Goal: Book appointment/travel/reservation

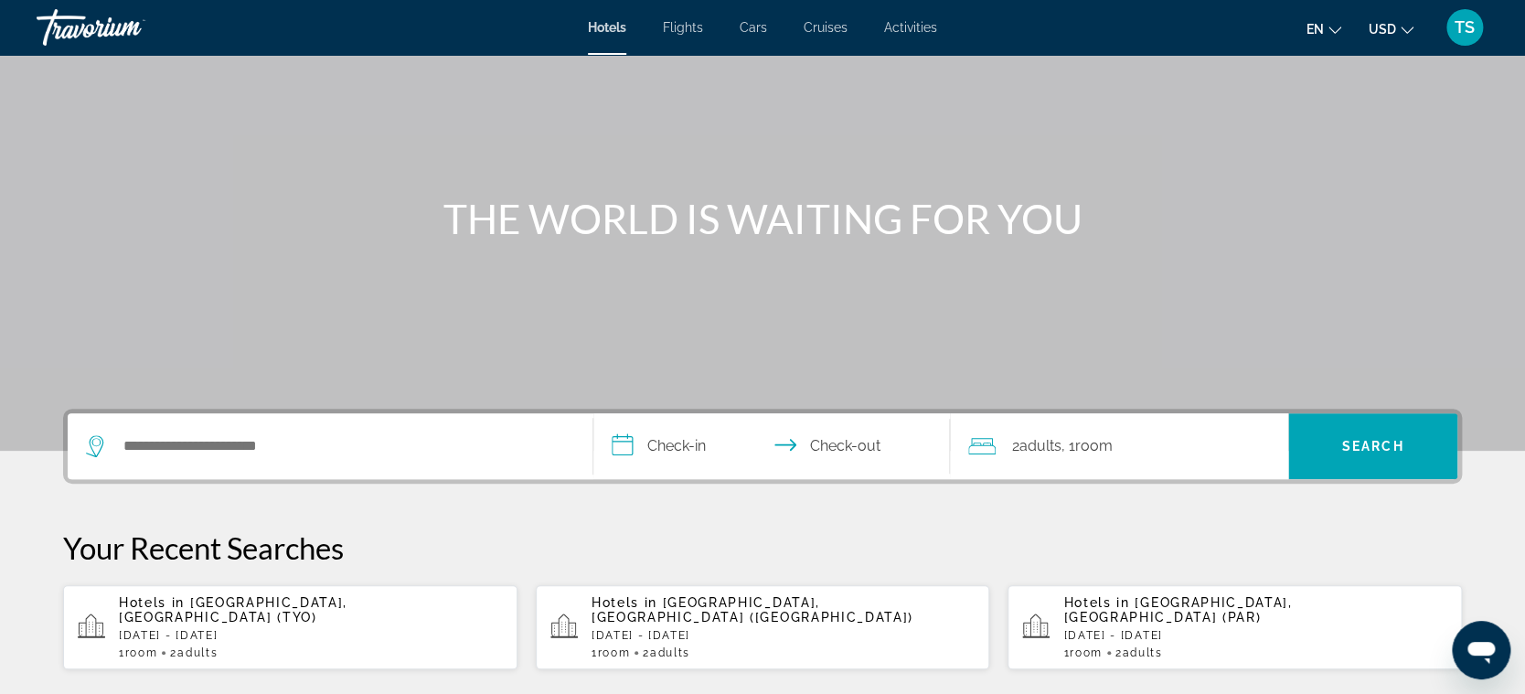
scroll to position [104, 0]
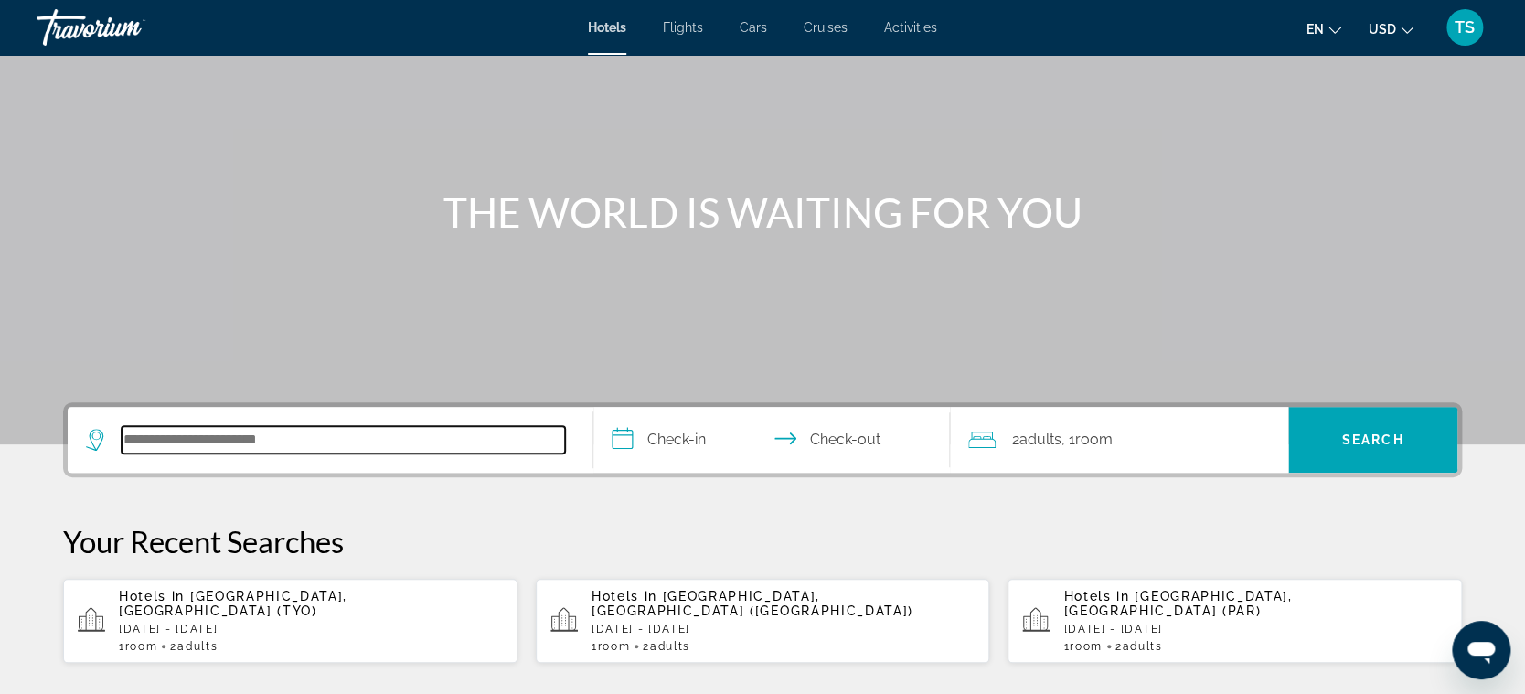
click at [284, 441] on input "Search hotel destination" at bounding box center [344, 439] width 444 height 27
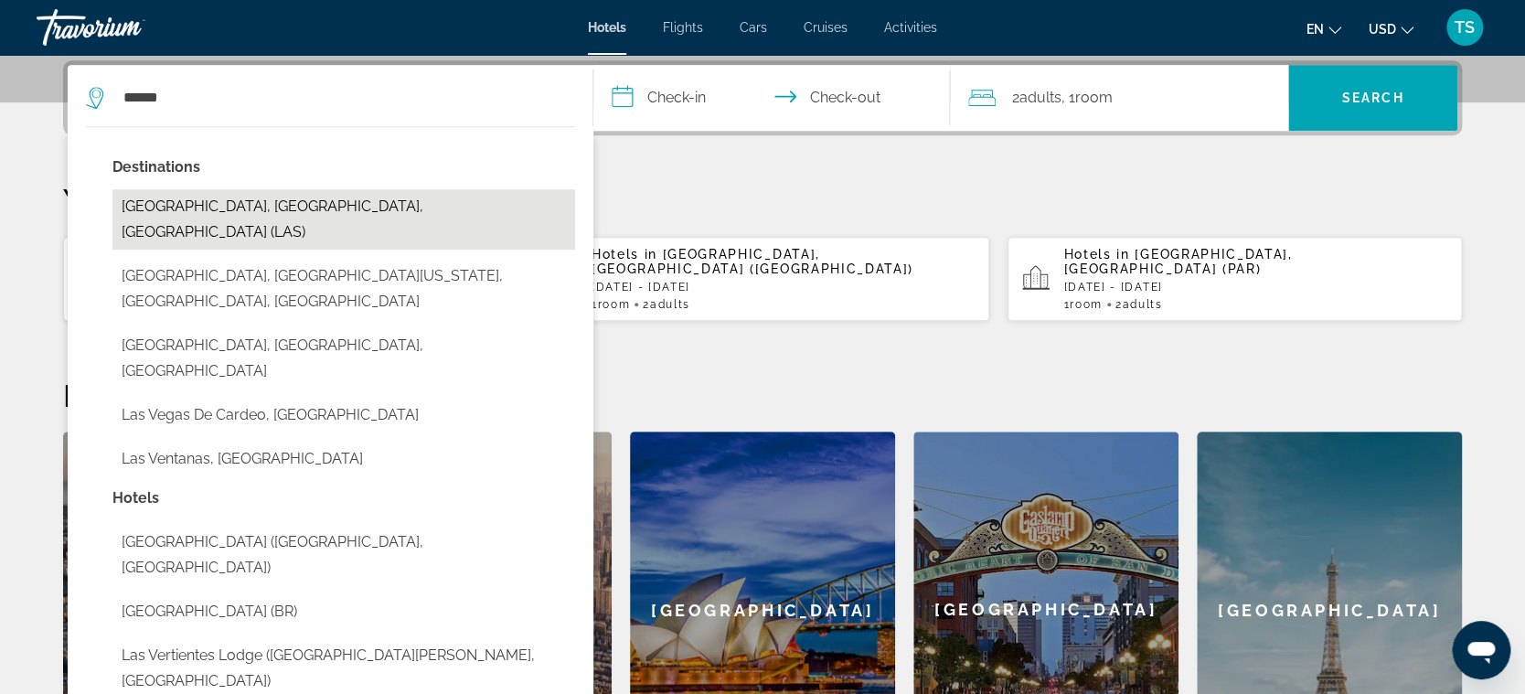
click at [233, 206] on button "Las Vegas, NV, United States (LAS)" at bounding box center [343, 219] width 463 height 60
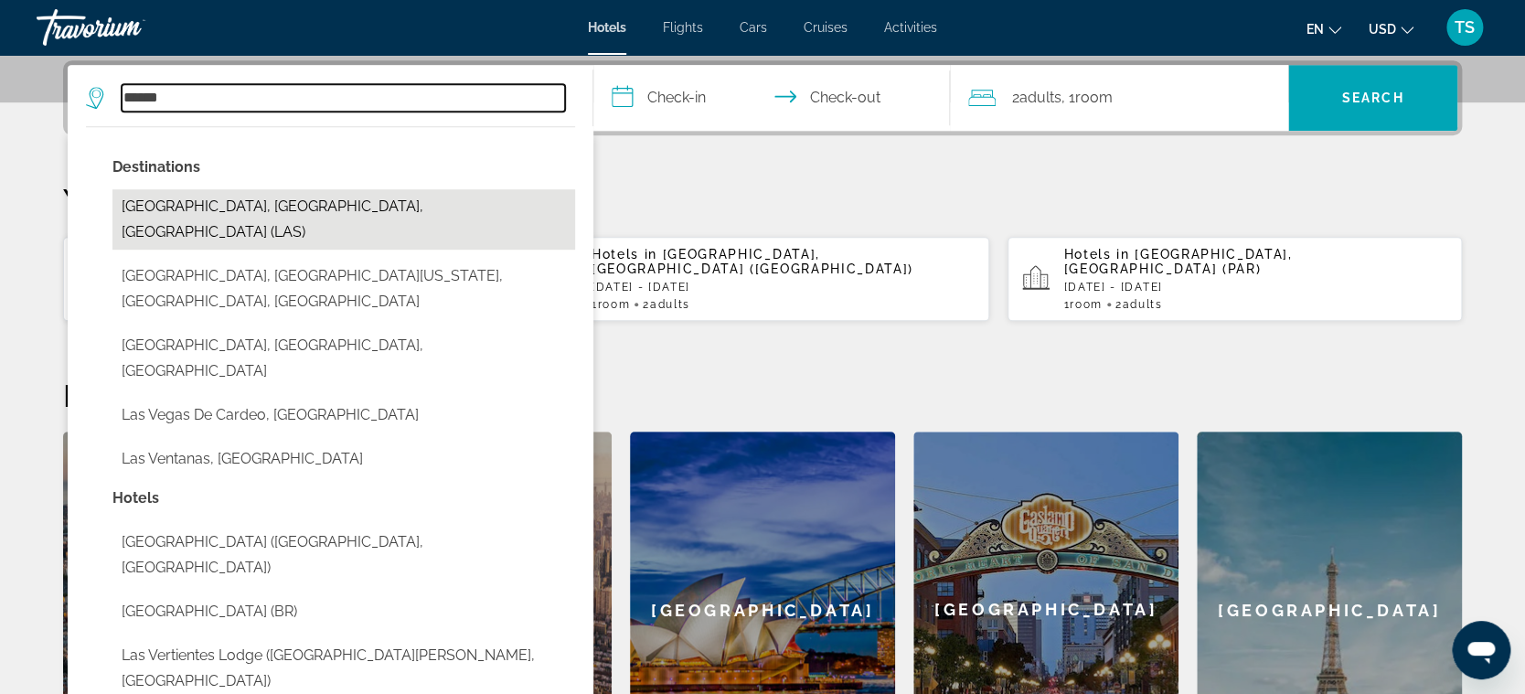
type input "**********"
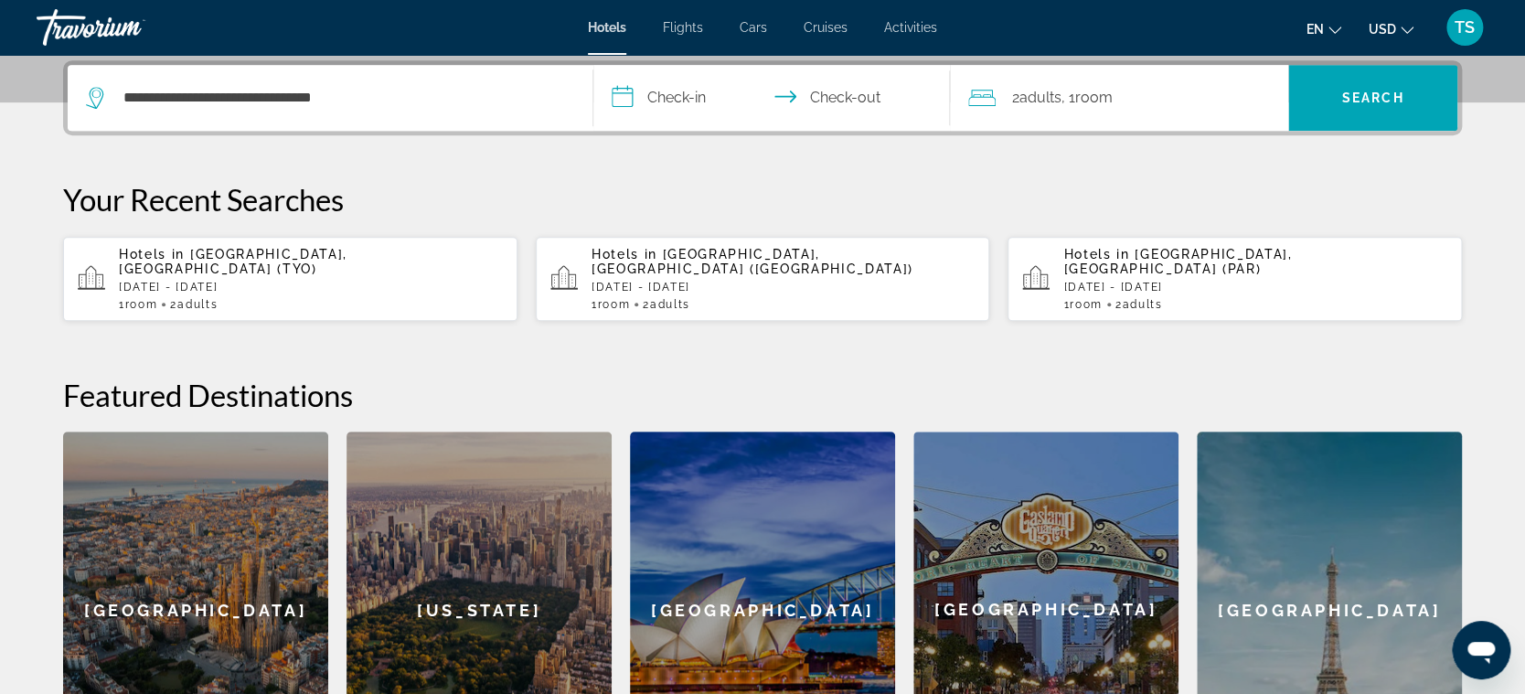
click at [659, 109] on input "**********" at bounding box center [775, 100] width 364 height 71
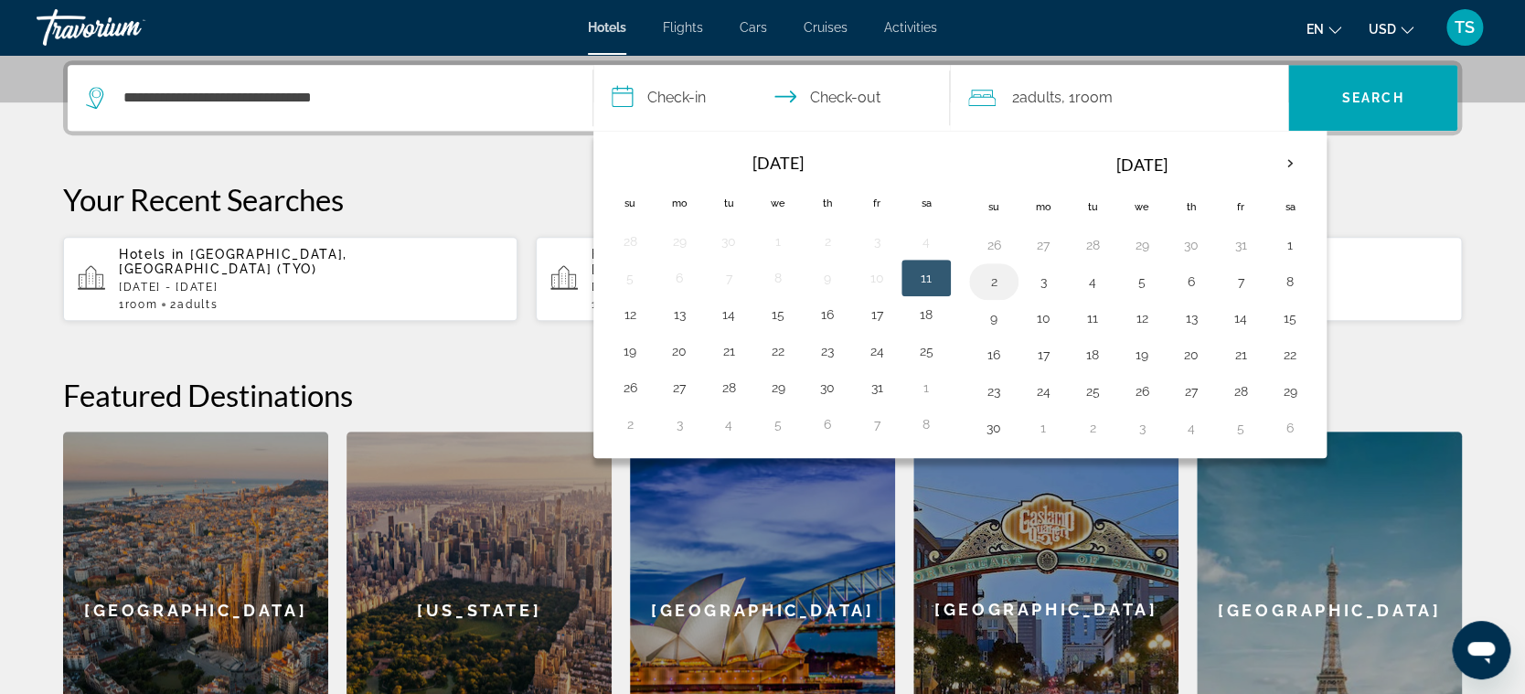
click at [999, 273] on button "2" at bounding box center [993, 282] width 29 height 26
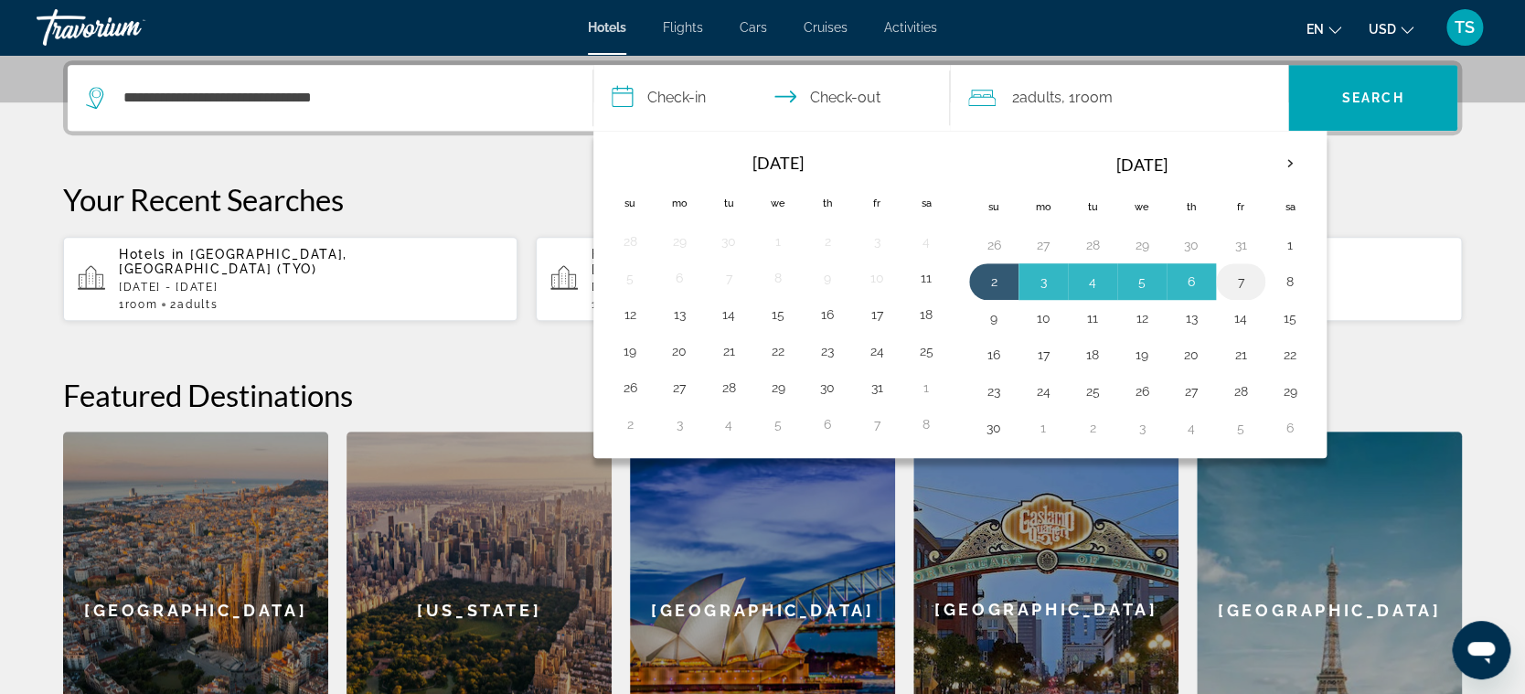
click at [1241, 280] on button "7" at bounding box center [1240, 282] width 29 height 26
type input "**********"
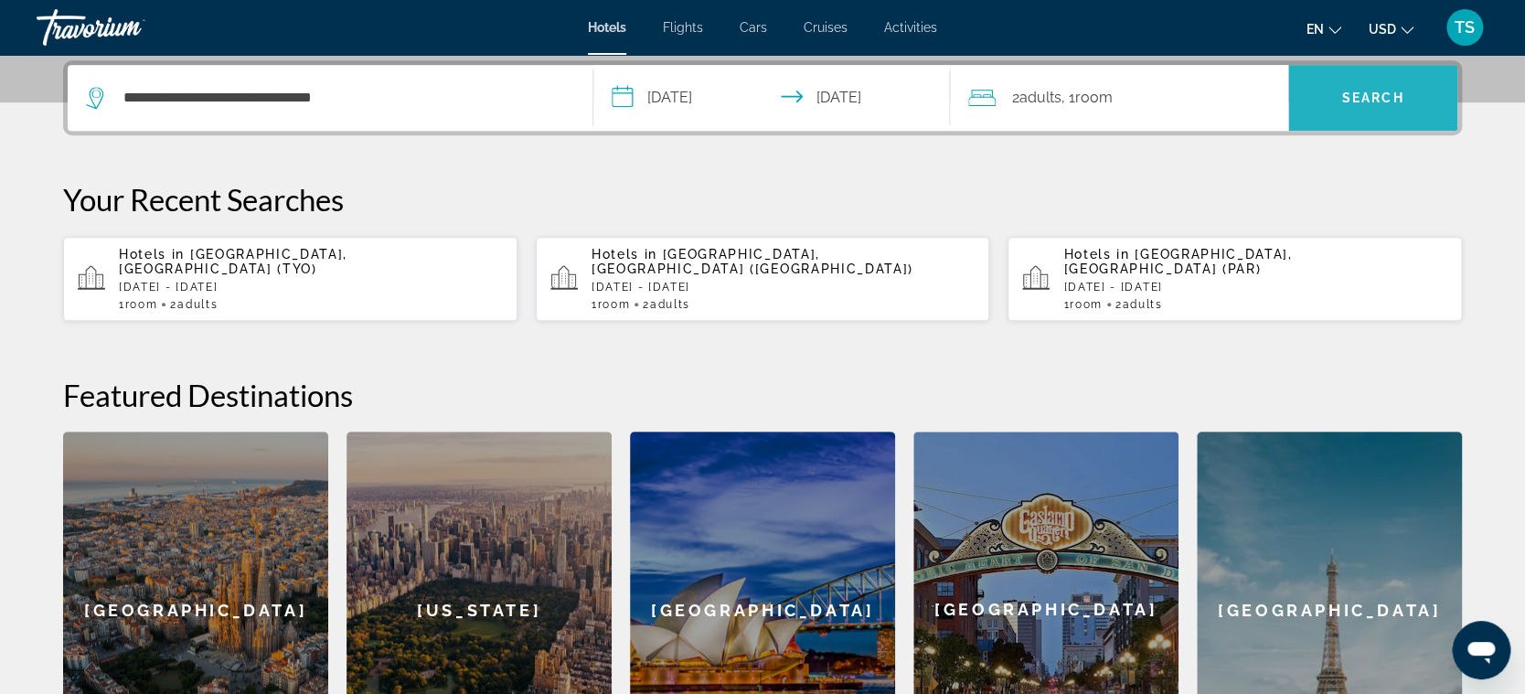
click at [1368, 86] on span "Search" at bounding box center [1372, 98] width 169 height 44
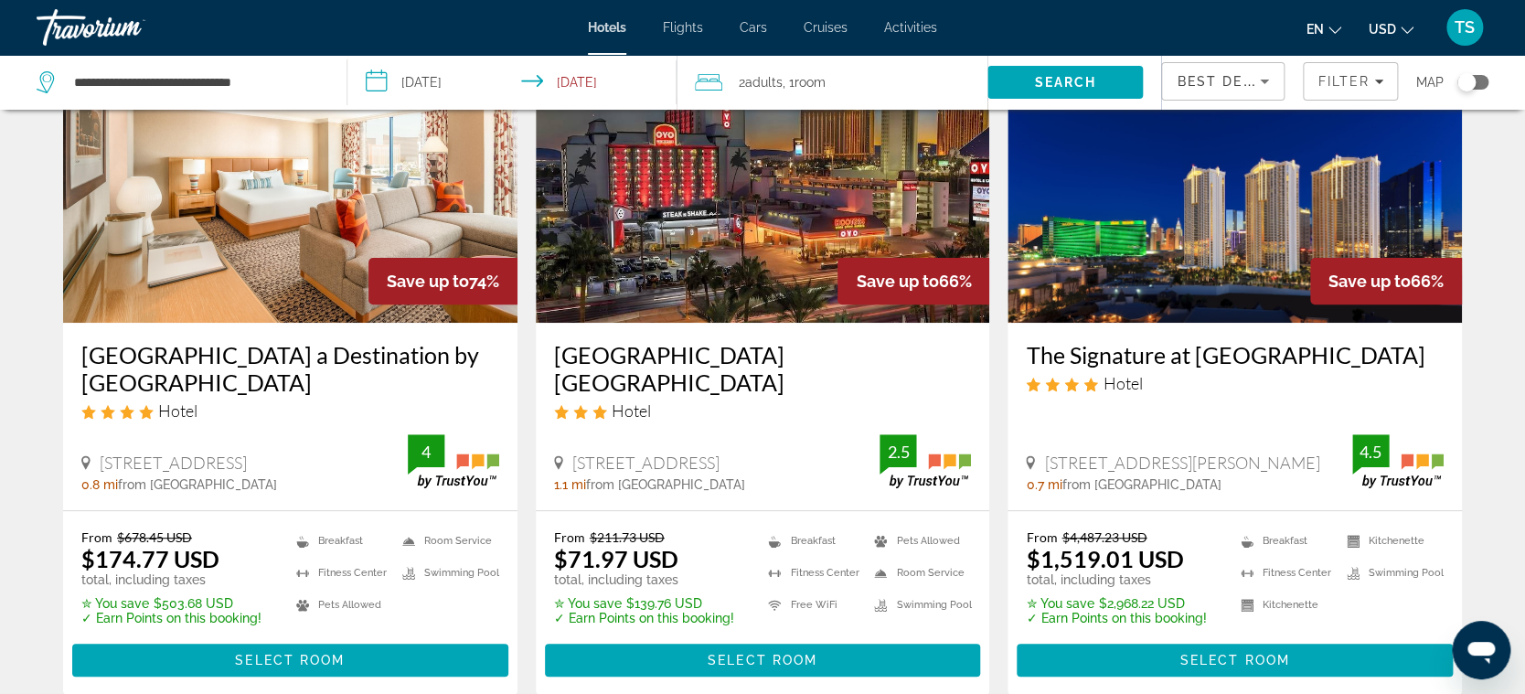
scroll to position [145, 0]
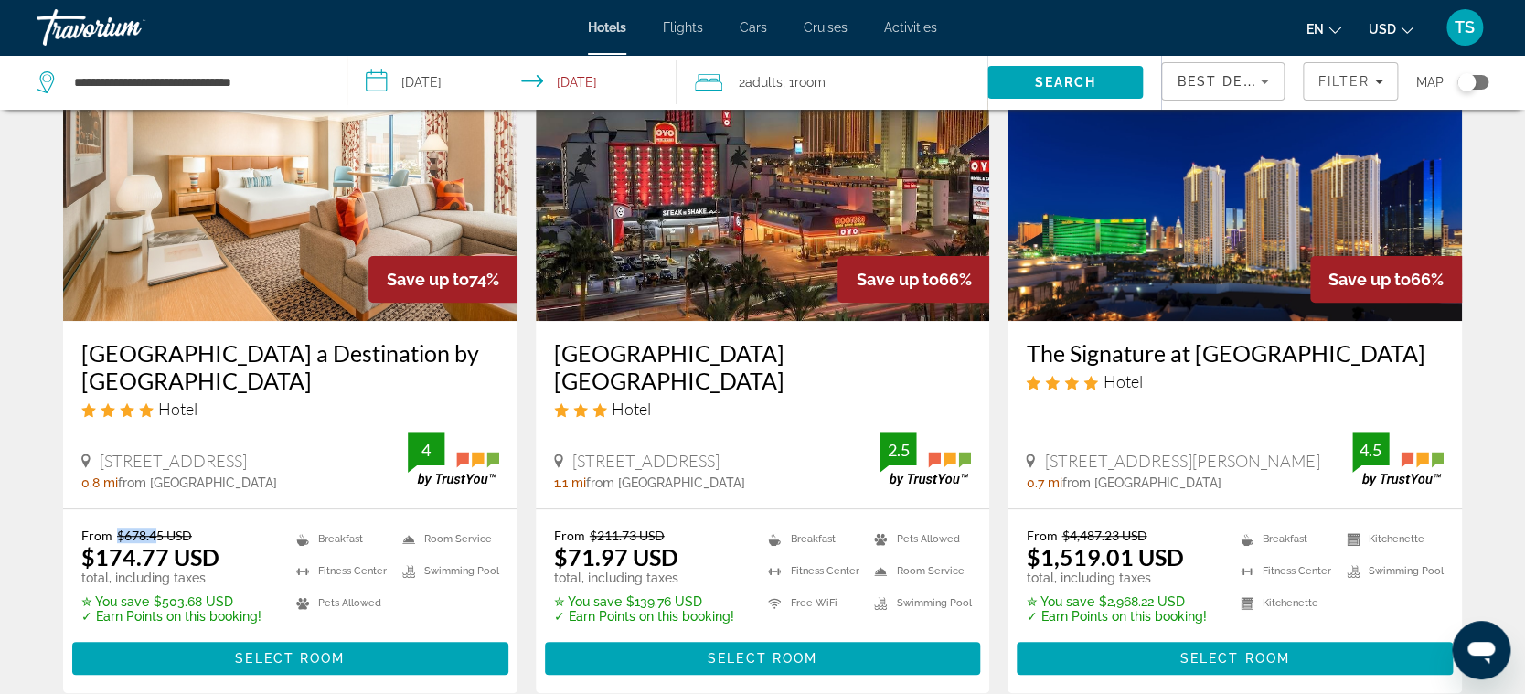
drag, startPoint x: 118, startPoint y: 537, endPoint x: 154, endPoint y: 536, distance: 35.7
click at [154, 536] on del "$678.45 USD" at bounding box center [154, 536] width 75 height 16
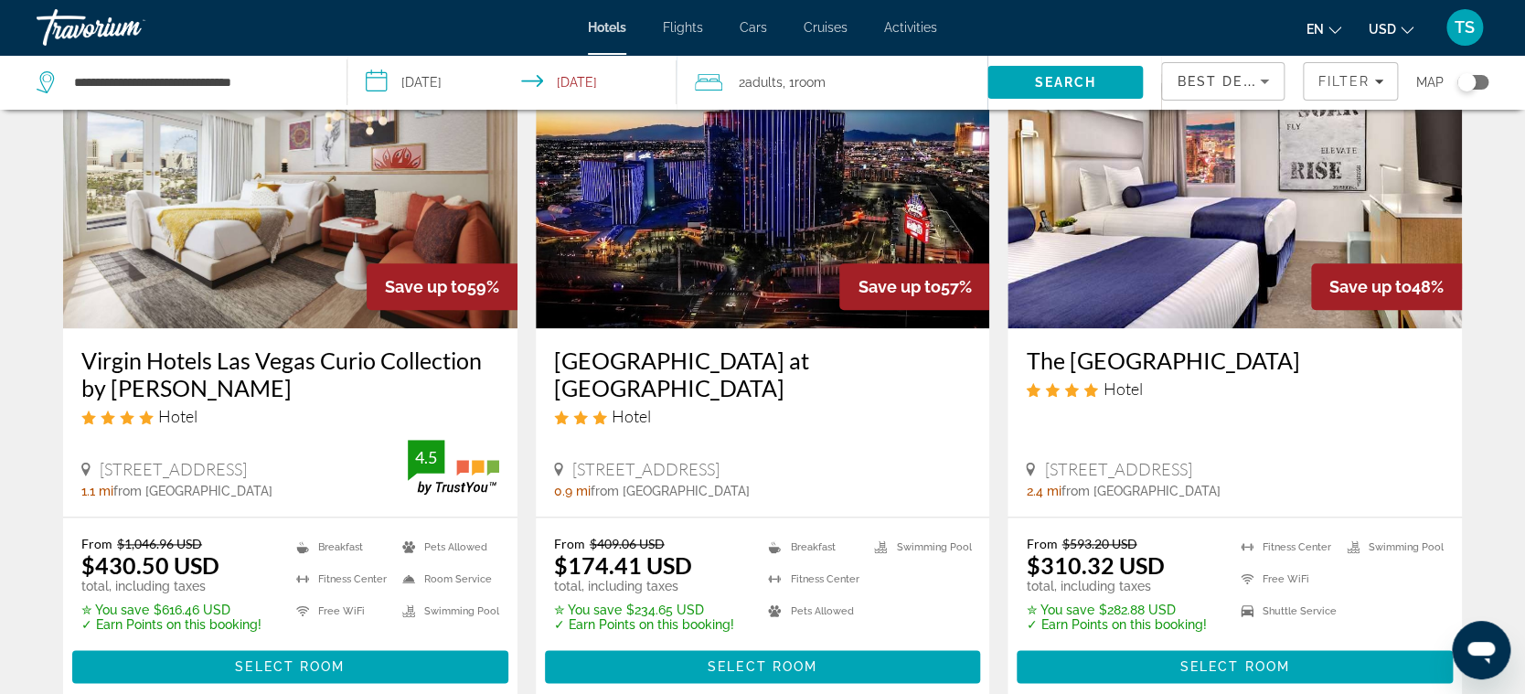
scroll to position [882, 0]
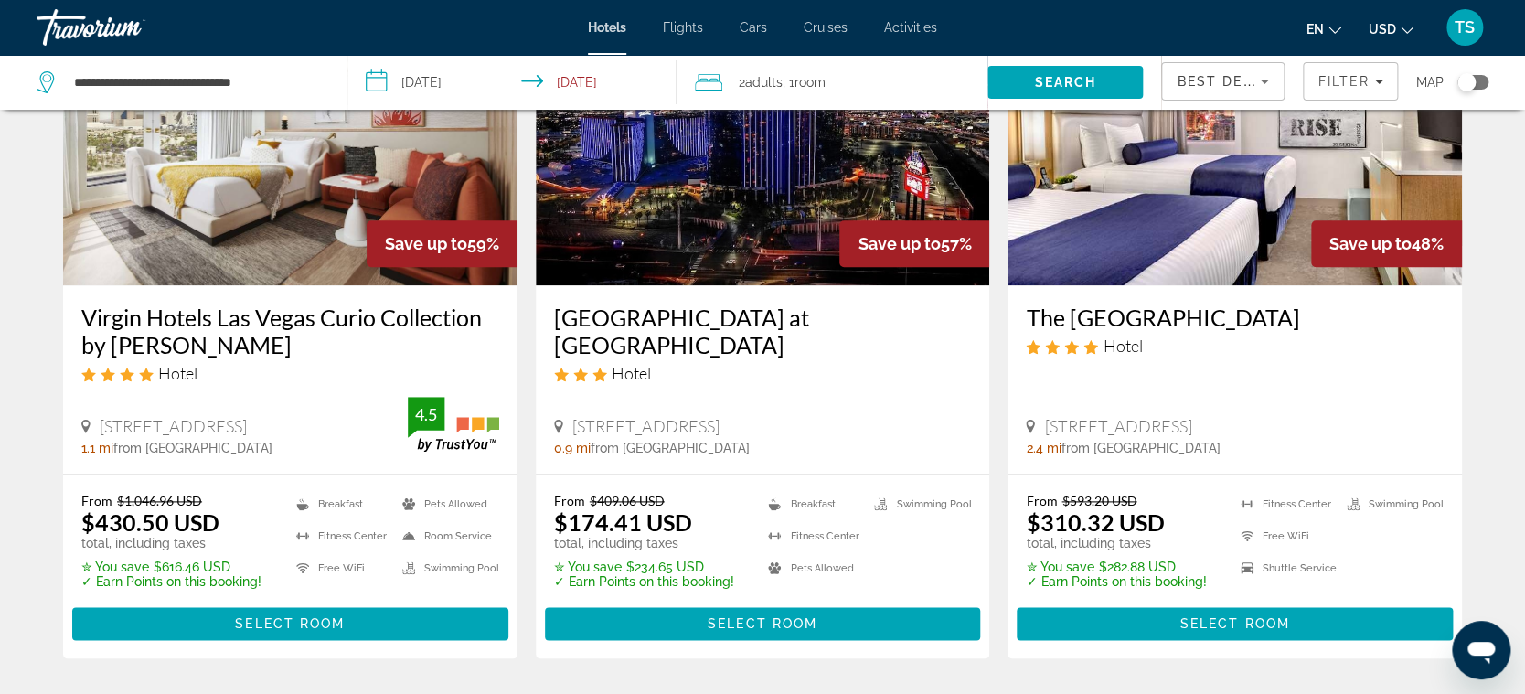
click at [205, 493] on p "From $1,046.96 USD" at bounding box center [171, 501] width 180 height 16
drag, startPoint x: 187, startPoint y: 500, endPoint x: 94, endPoint y: 503, distance: 92.4
click at [94, 503] on p "From $1,046.96 USD" at bounding box center [171, 501] width 180 height 16
drag, startPoint x: 91, startPoint y: 521, endPoint x: 206, endPoint y: 519, distance: 115.2
click at [206, 519] on ins "$430.50 USD" at bounding box center [150, 521] width 138 height 27
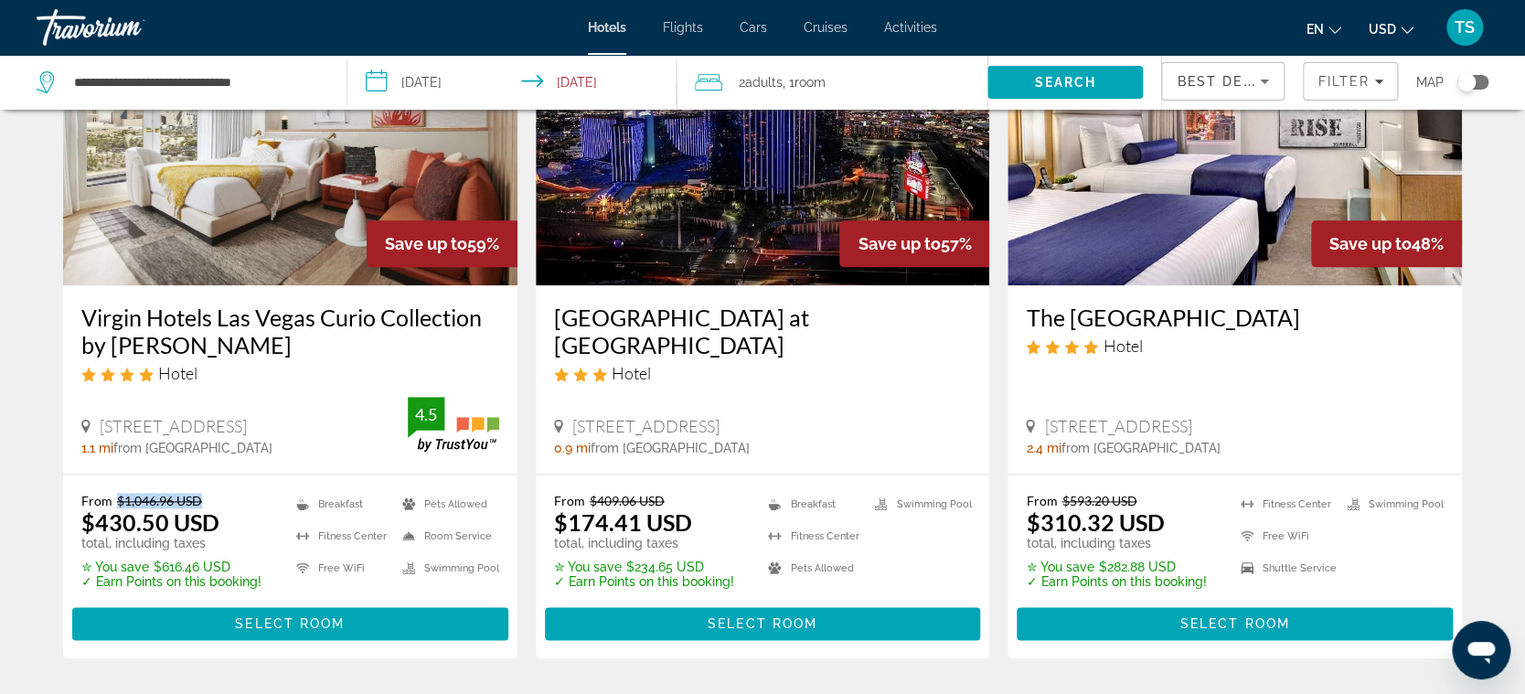
drag, startPoint x: 207, startPoint y: 496, endPoint x: 108, endPoint y: 501, distance: 98.9
click at [108, 501] on p "From $1,046.96 USD" at bounding box center [171, 501] width 180 height 16
drag, startPoint x: 299, startPoint y: 81, endPoint x: 5, endPoint y: 62, distance: 294.2
click at [5, 64] on app-destination-search "**********" at bounding box center [173, 82] width 347 height 55
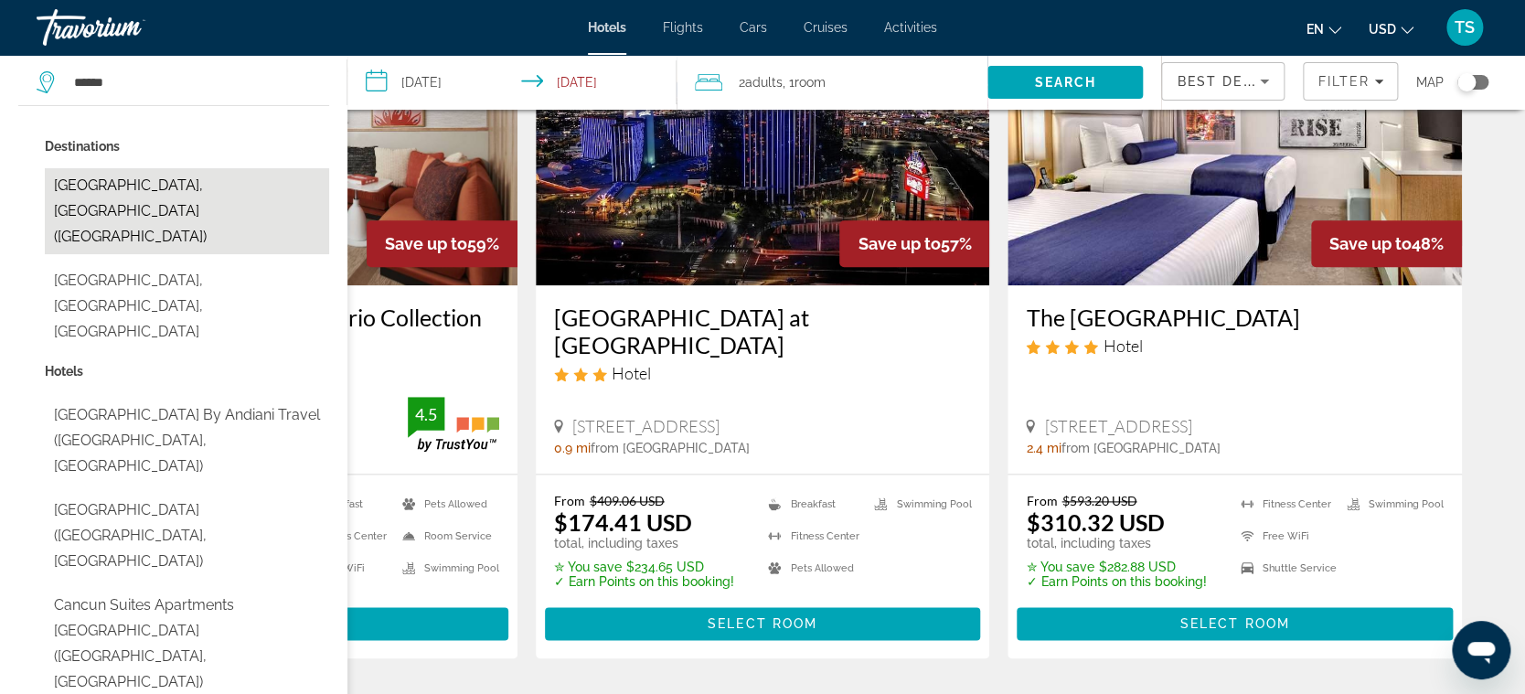
click at [118, 193] on button "Cancun, Mexico (CUN)" at bounding box center [187, 211] width 284 height 86
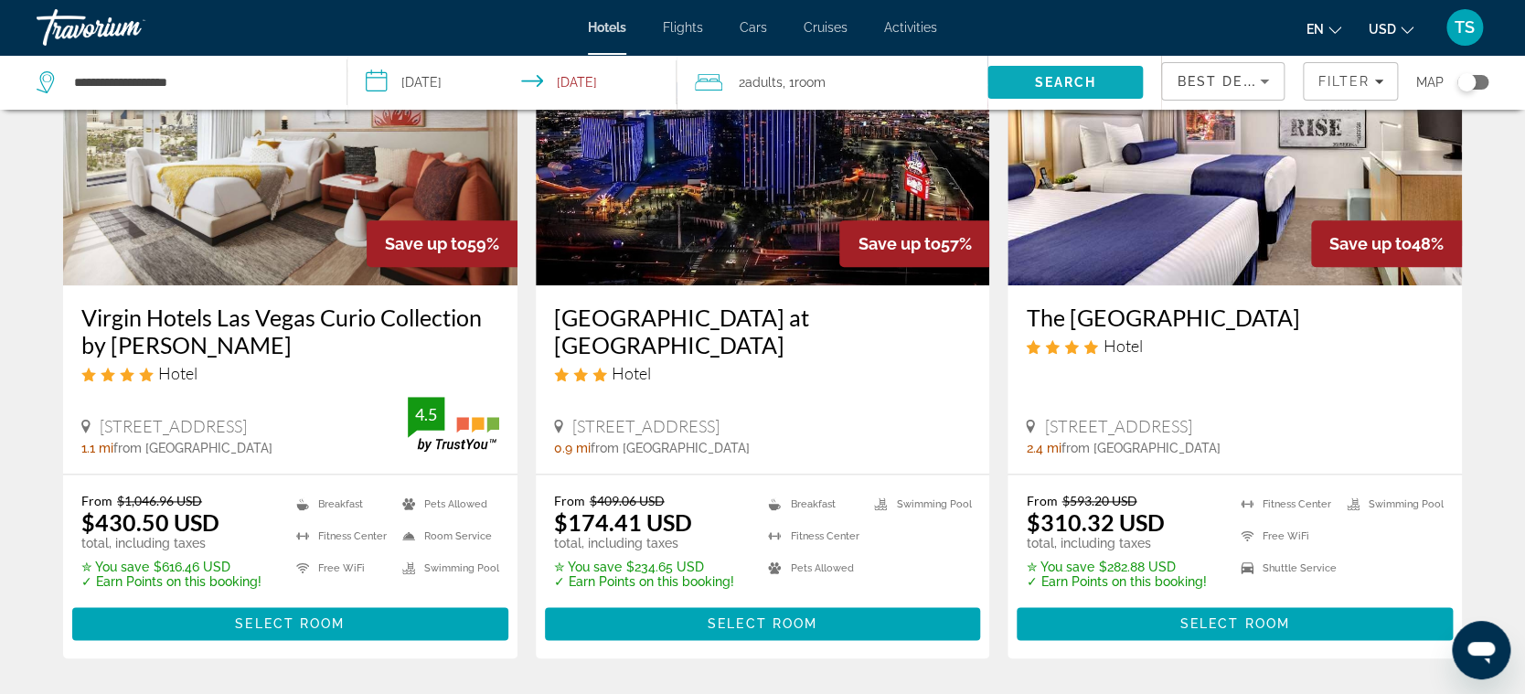
click at [1022, 84] on span "Search" at bounding box center [1065, 82] width 155 height 44
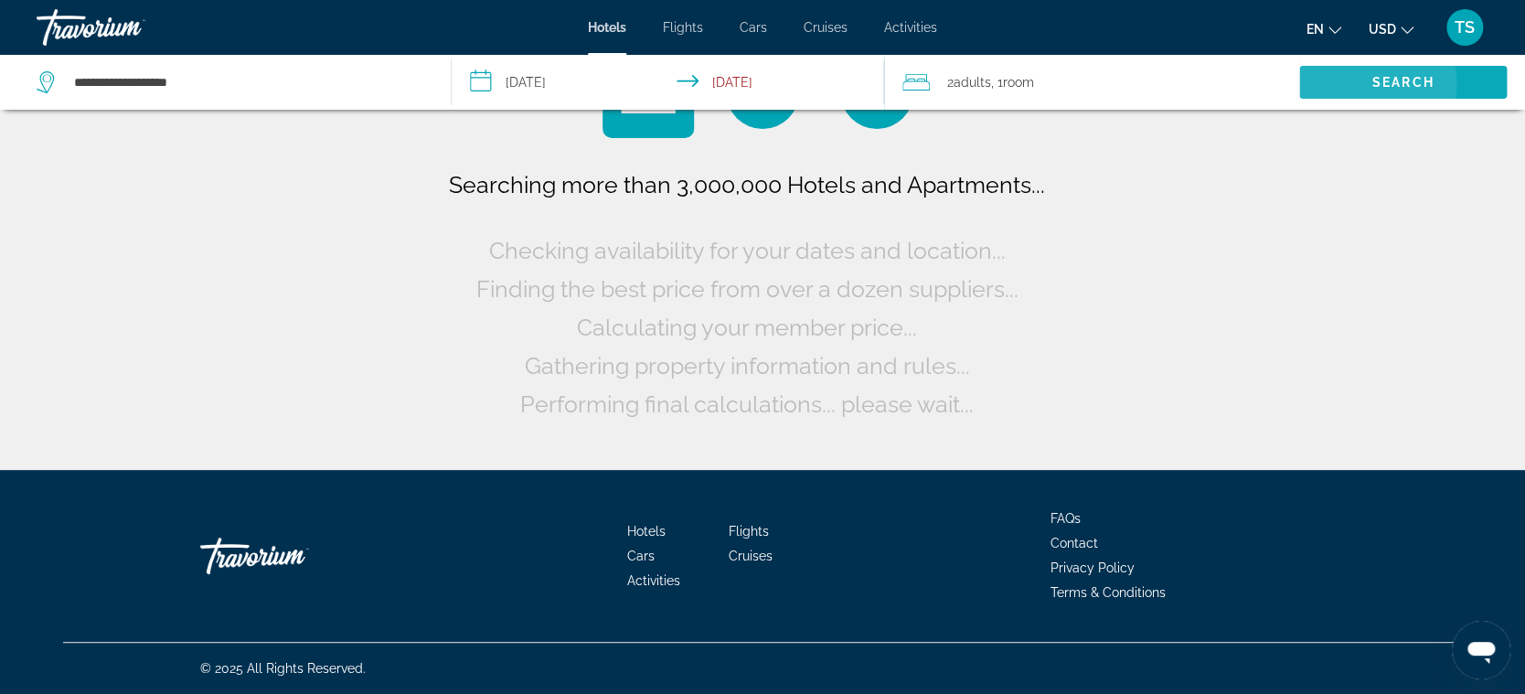
scroll to position [0, 0]
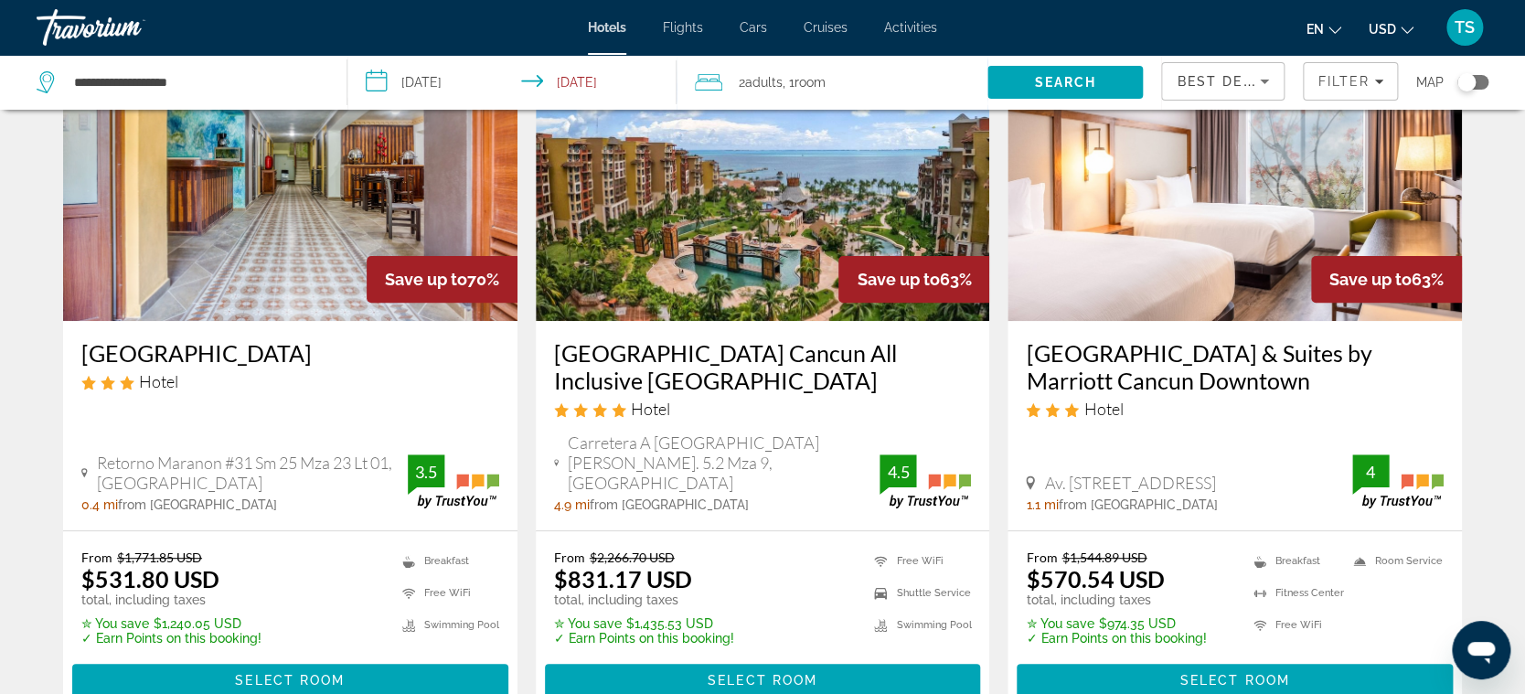
scroll to position [159, 0]
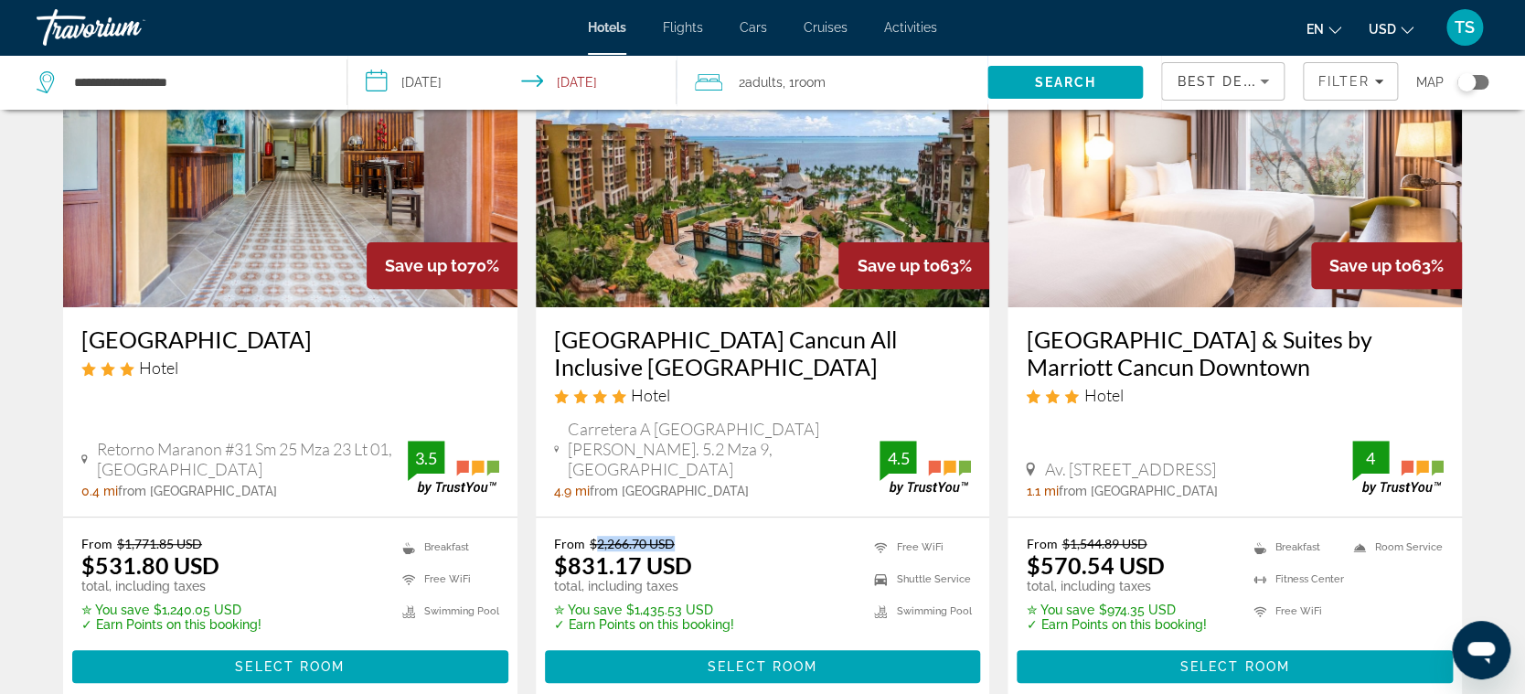
drag, startPoint x: 674, startPoint y: 520, endPoint x: 591, endPoint y: 525, distance: 83.3
click at [591, 536] on p "From $2,266.70 USD" at bounding box center [644, 544] width 180 height 16
drag, startPoint x: 686, startPoint y: 540, endPoint x: 553, endPoint y: 550, distance: 132.9
click at [554, 550] on div "From $2,266.70 USD $831.17 USD total, including taxes" at bounding box center [644, 565] width 180 height 58
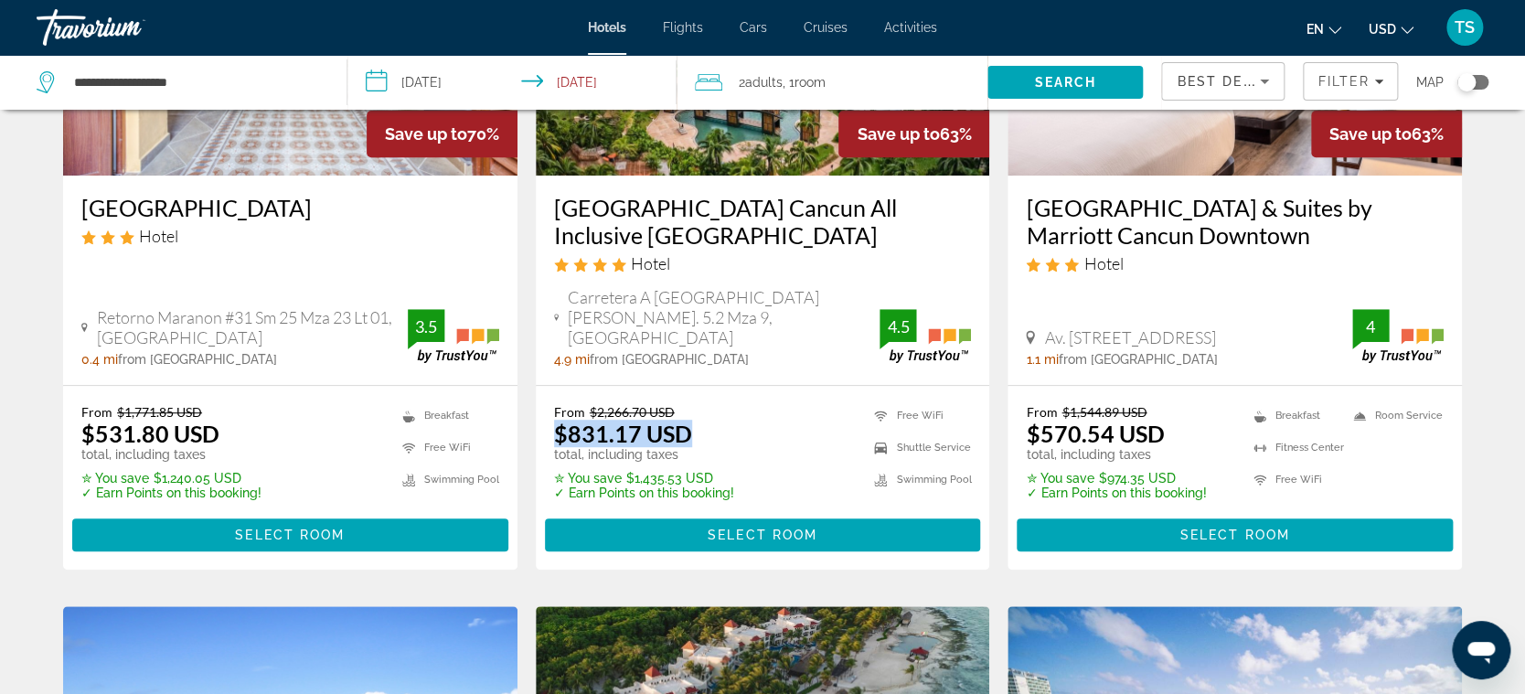
scroll to position [306, 0]
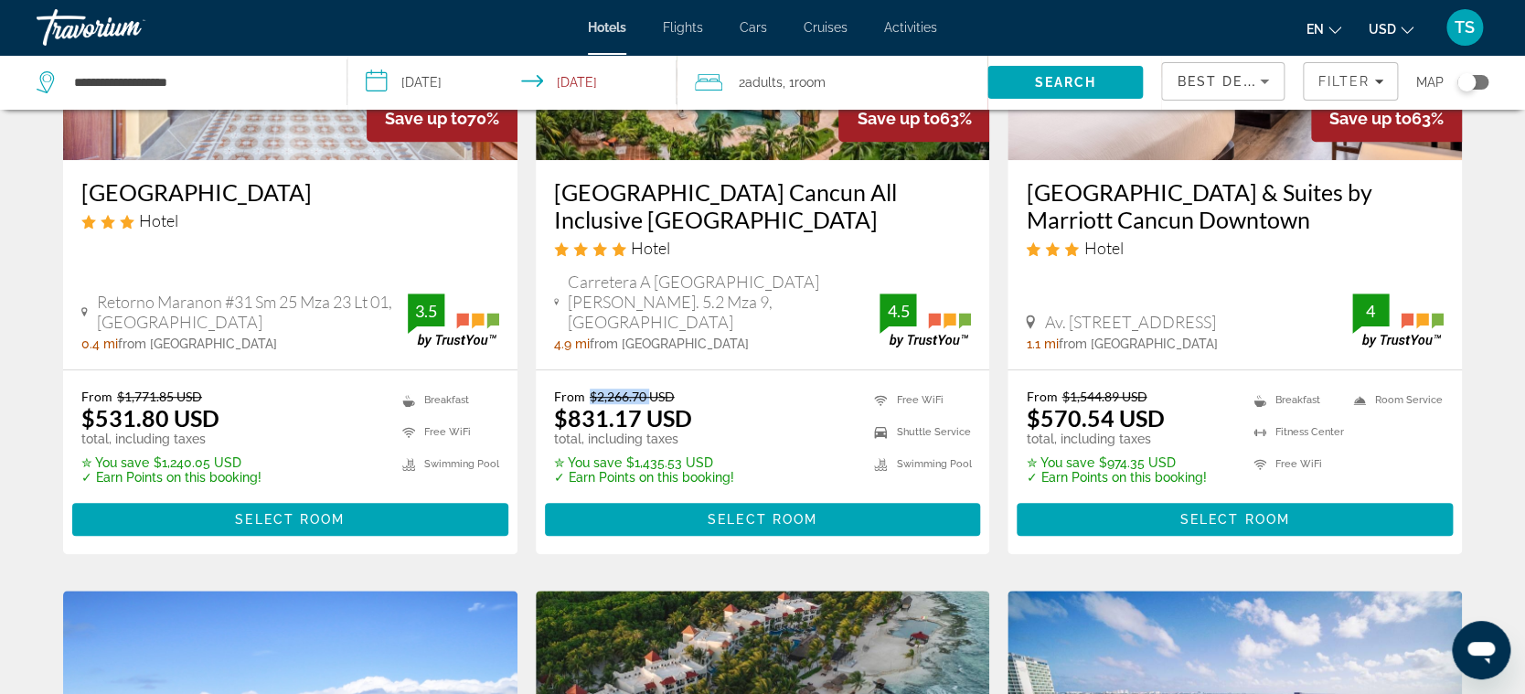
drag, startPoint x: 589, startPoint y: 376, endPoint x: 650, endPoint y: 374, distance: 61.3
click at [650, 389] on del "$2,266.70 USD" at bounding box center [632, 397] width 85 height 16
drag, startPoint x: 677, startPoint y: 369, endPoint x: 551, endPoint y: 372, distance: 126.3
click at [551, 372] on div "From $2,266.70 USD $831.17 USD total, including taxes ✮ You save $1,435.53 USD …" at bounding box center [763, 462] width 454 height 184
click at [680, 389] on p "From $2,266.70 USD" at bounding box center [644, 397] width 180 height 16
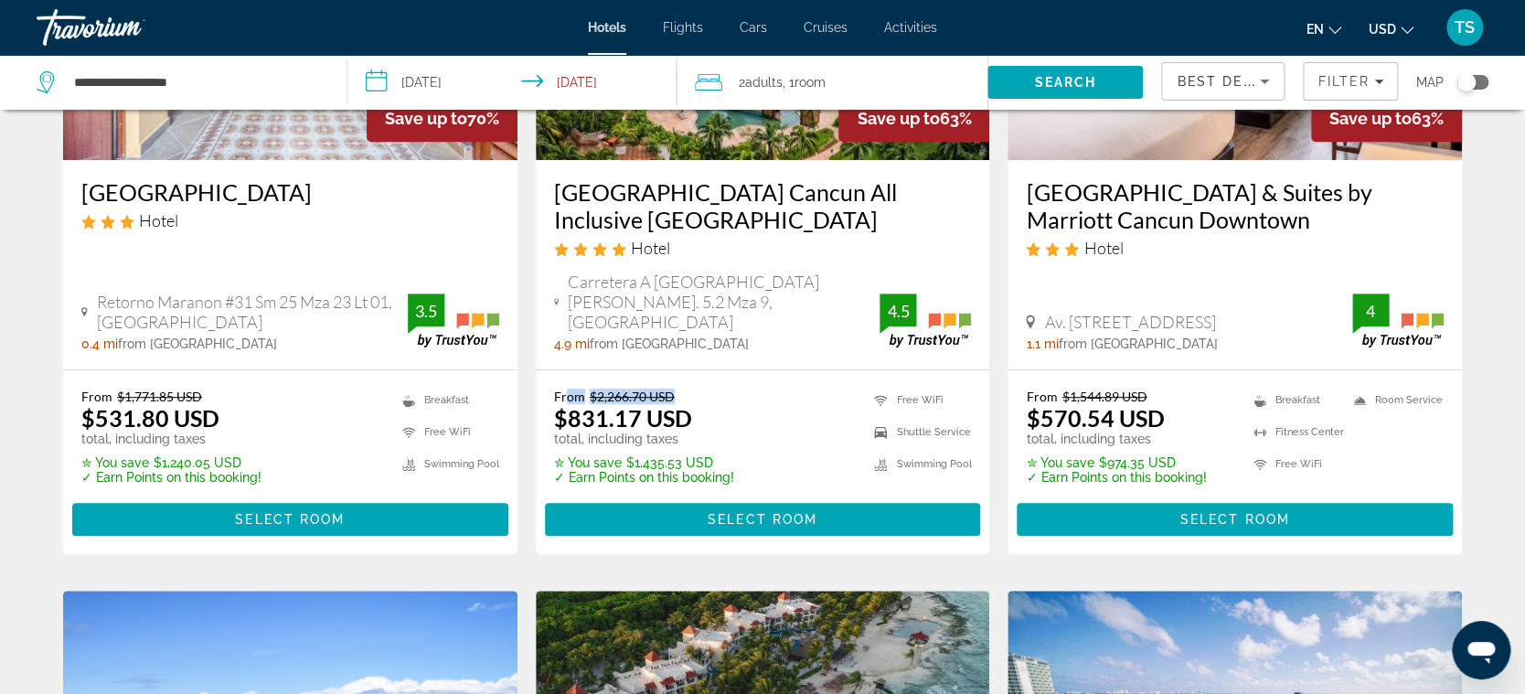
drag, startPoint x: 688, startPoint y: 376, endPoint x: 565, endPoint y: 371, distance: 122.6
click at [565, 389] on p "From $2,266.70 USD" at bounding box center [644, 397] width 180 height 16
drag, startPoint x: 210, startPoint y: 84, endPoint x: 5, endPoint y: 41, distance: 209.3
click at [5, 68] on app-destination-search "**********" at bounding box center [173, 82] width 347 height 55
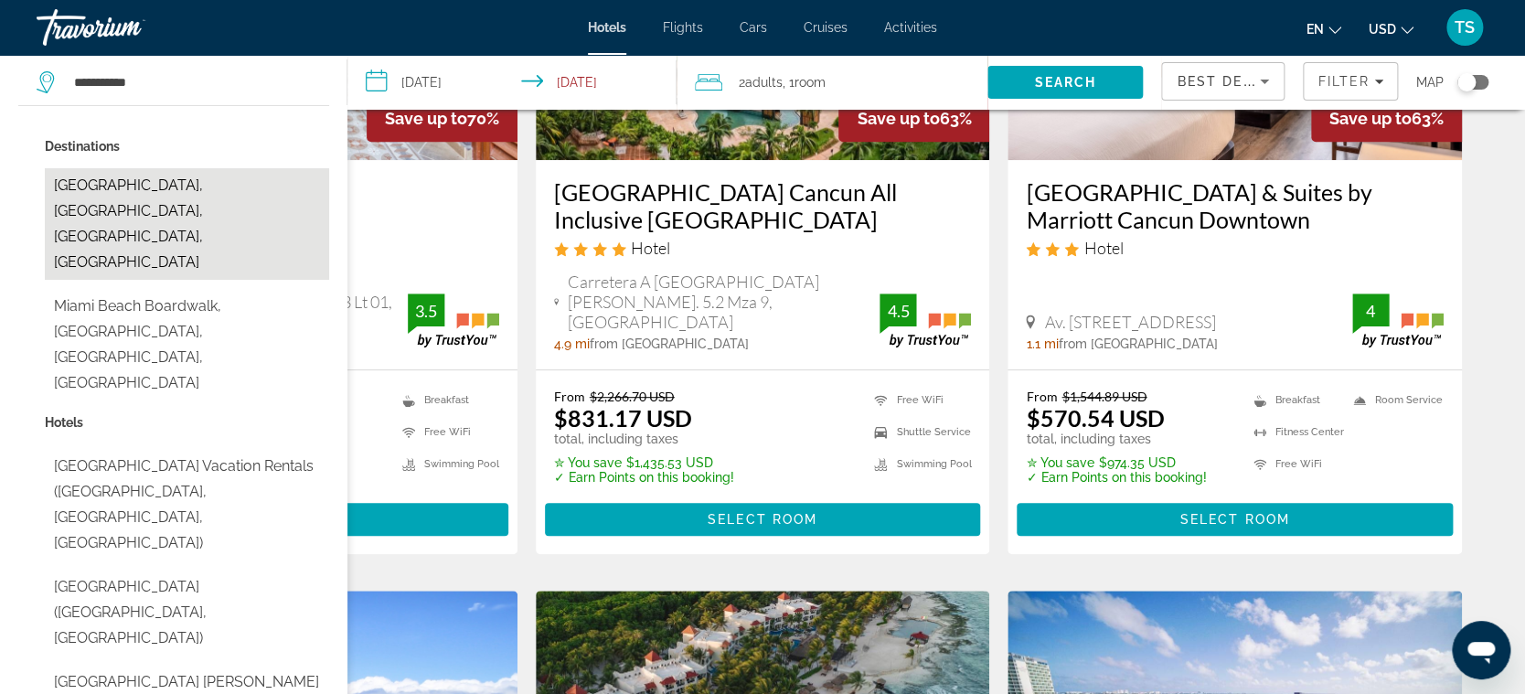
click at [82, 185] on button "Miami Beach, Miami, FL, United States" at bounding box center [187, 224] width 284 height 112
type input "**********"
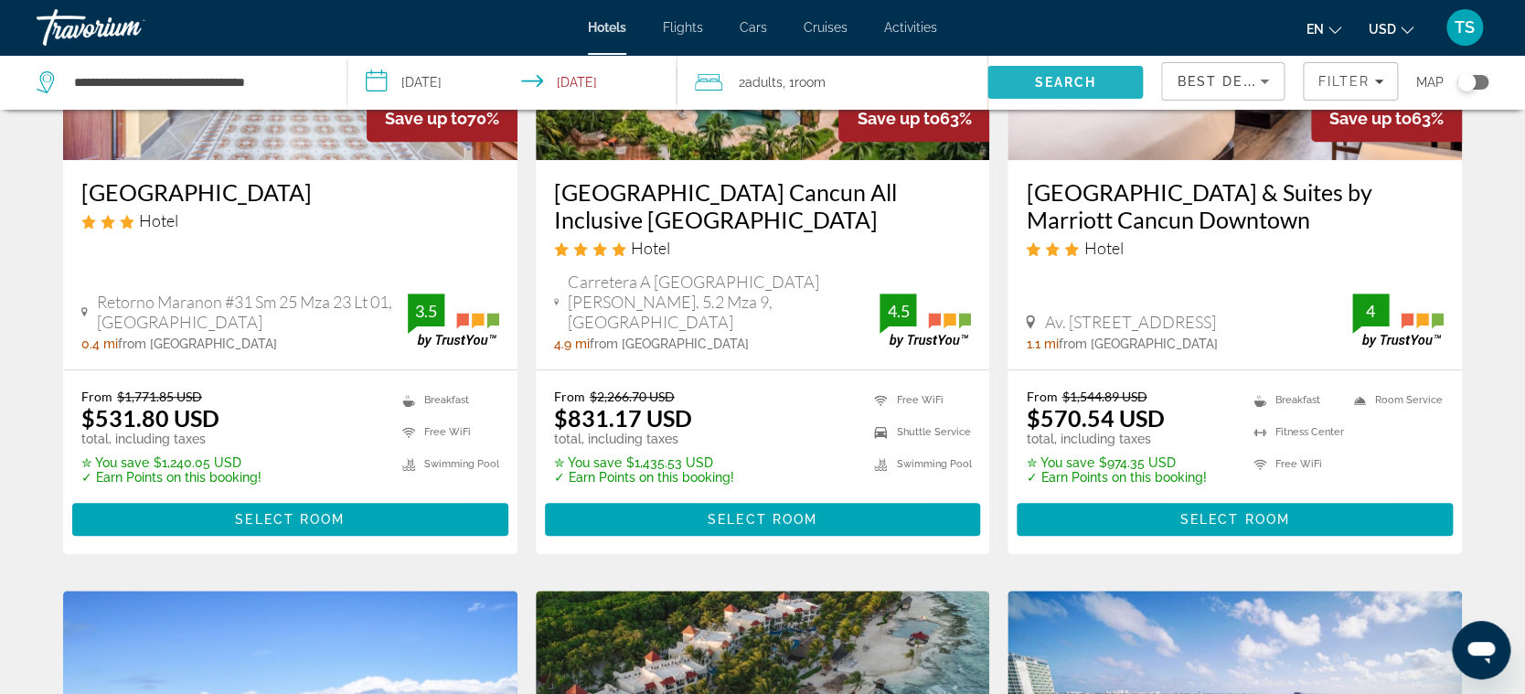
click at [1053, 90] on span "Search" at bounding box center [1065, 82] width 155 height 44
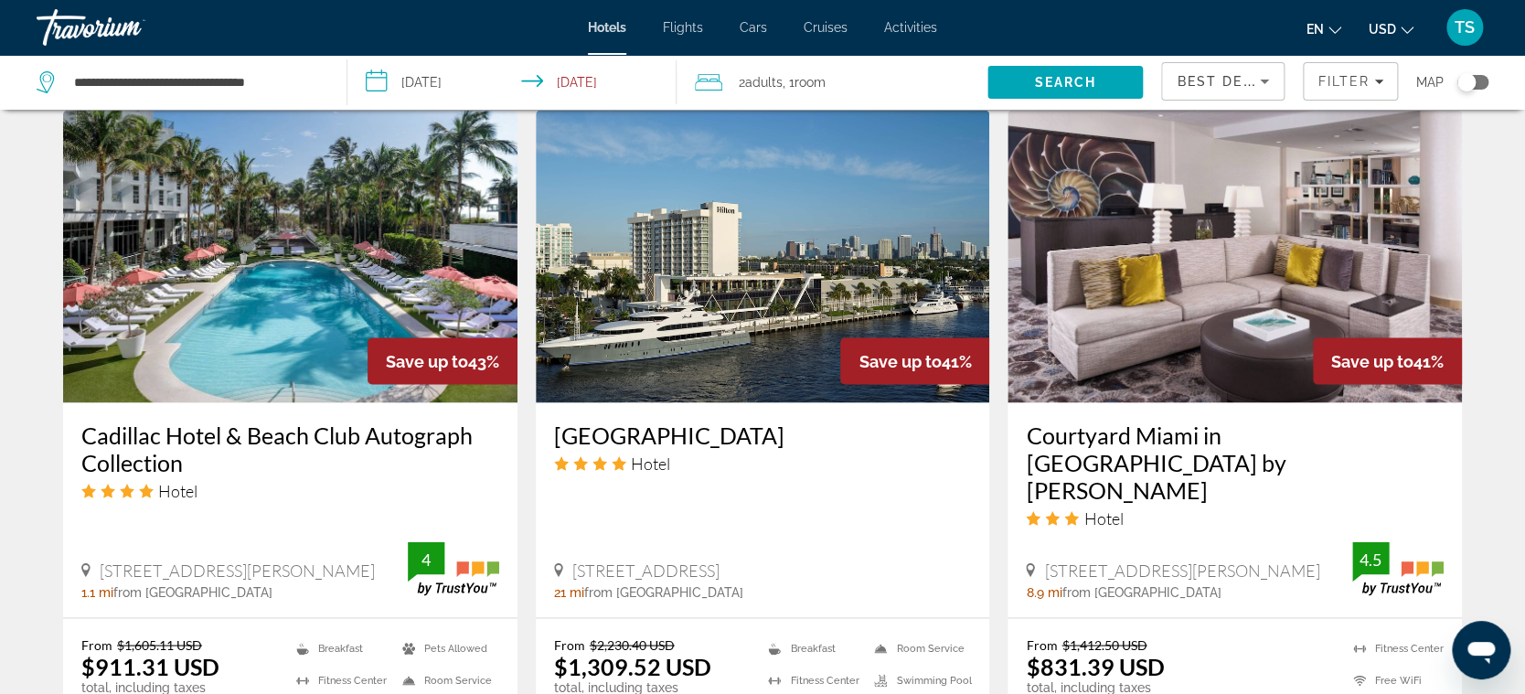
scroll to position [1421, 0]
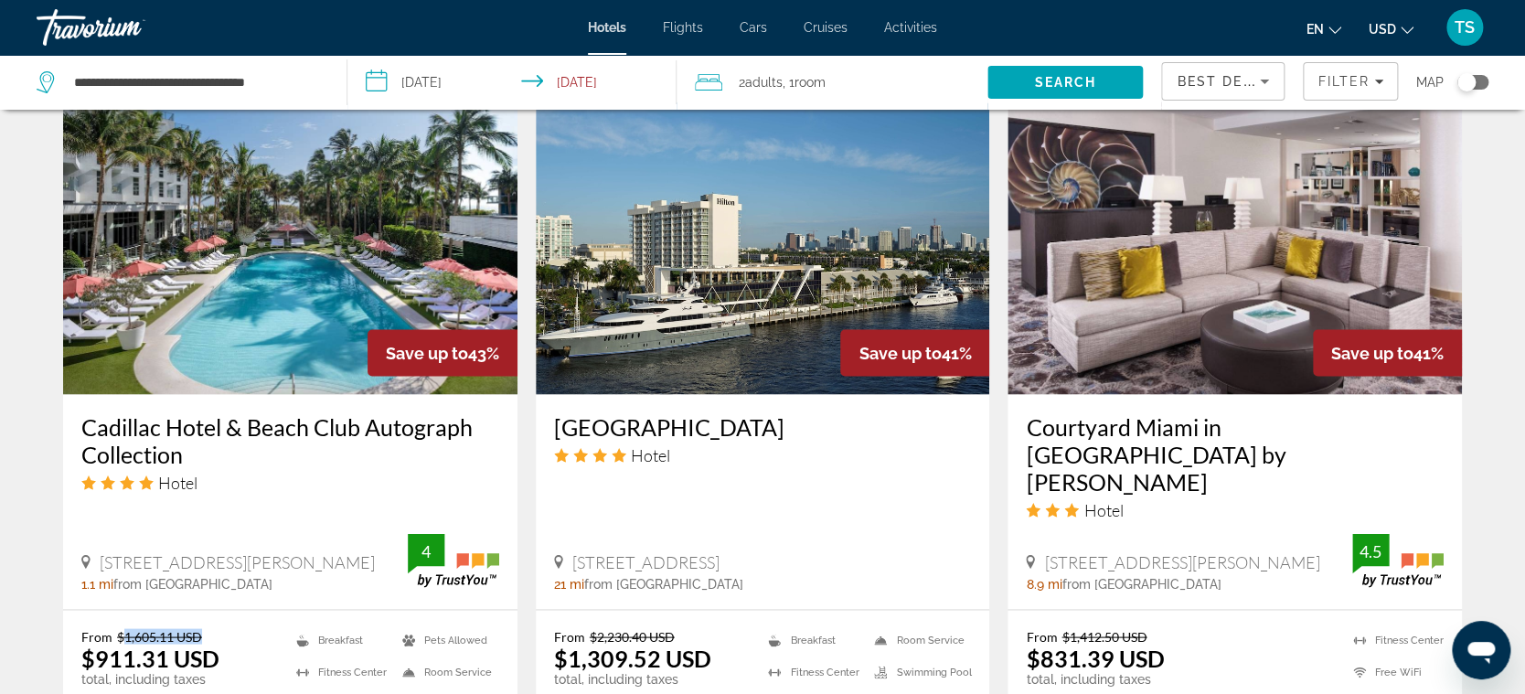
drag, startPoint x: 210, startPoint y: 613, endPoint x: 118, endPoint y: 611, distance: 92.4
click at [118, 628] on p "From $1,605.11 USD" at bounding box center [171, 636] width 180 height 16
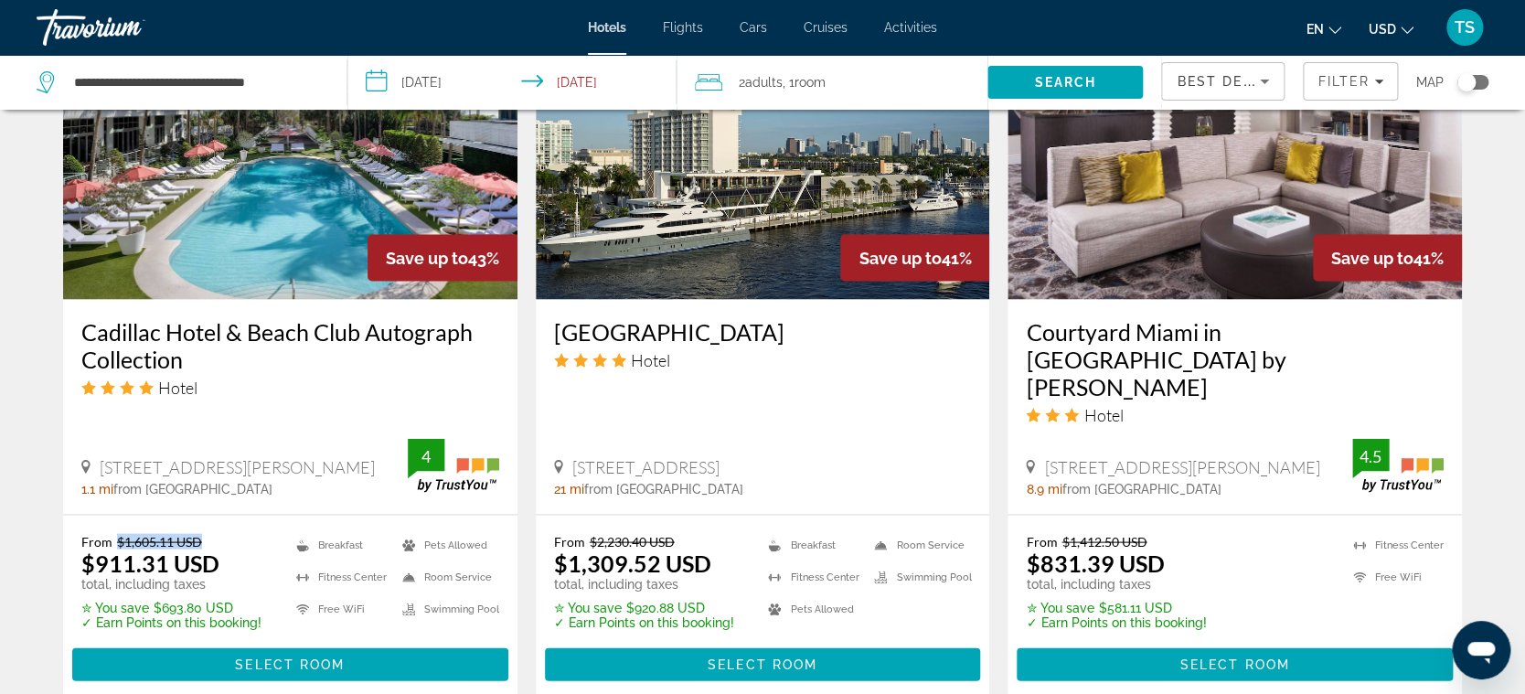
scroll to position [1522, 0]
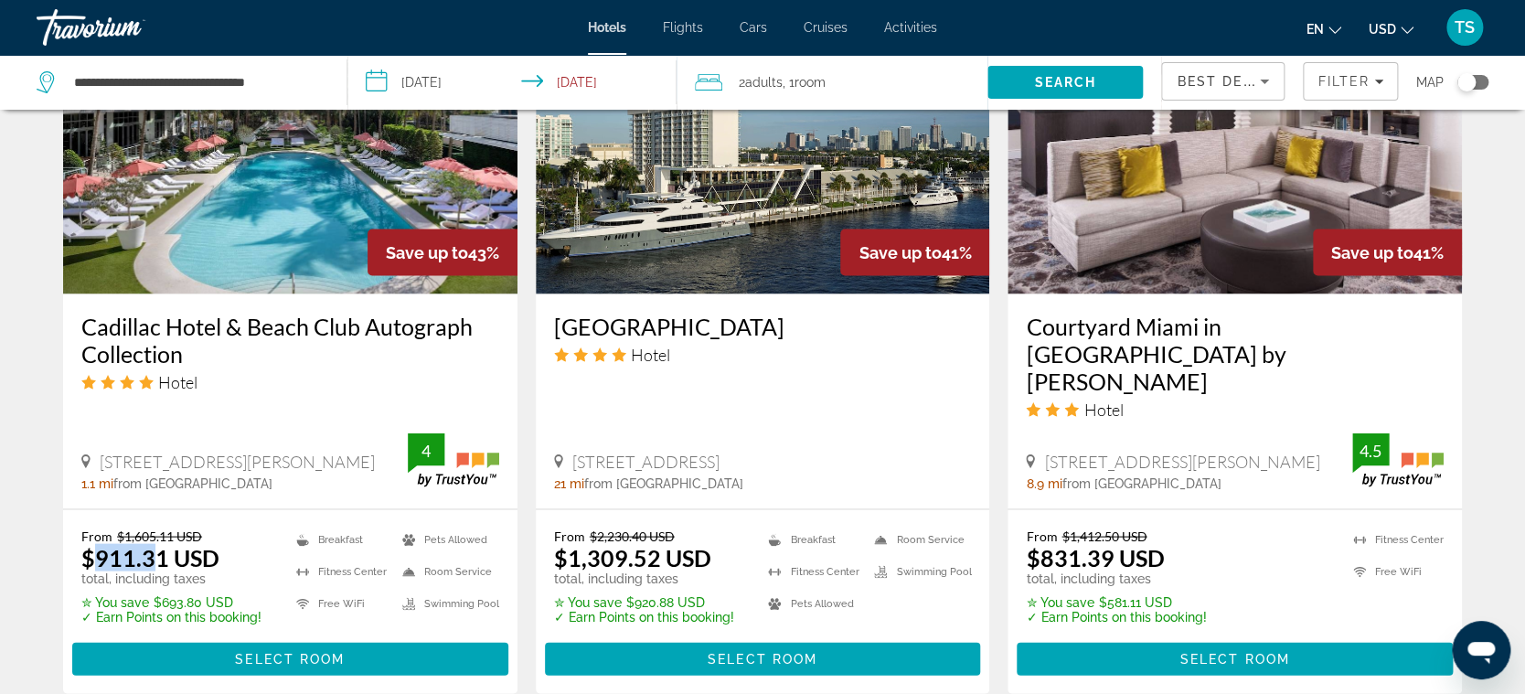
drag, startPoint x: 88, startPoint y: 533, endPoint x: 147, endPoint y: 532, distance: 59.4
click at [147, 543] on ins "$911.31 USD" at bounding box center [150, 556] width 138 height 27
drag, startPoint x: 155, startPoint y: 575, endPoint x: 198, endPoint y: 574, distance: 43.0
click at [198, 594] on p "✮ You save $693.80 USD" at bounding box center [171, 601] width 180 height 15
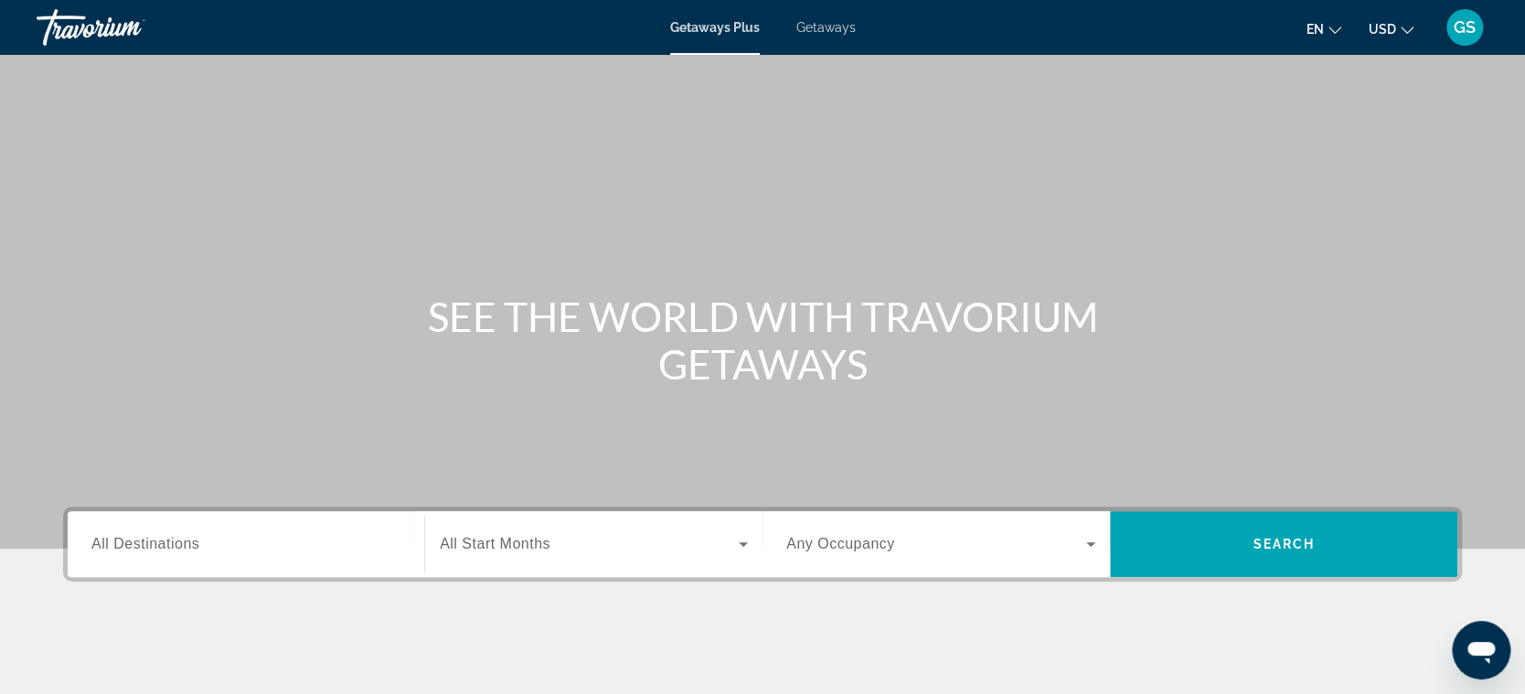
click at [818, 27] on span "Getaways" at bounding box center [826, 27] width 59 height 15
click at [190, 546] on span "All Destinations" at bounding box center [145, 544] width 108 height 16
click at [190, 546] on input "Destination All Destinations" at bounding box center [245, 545] width 309 height 22
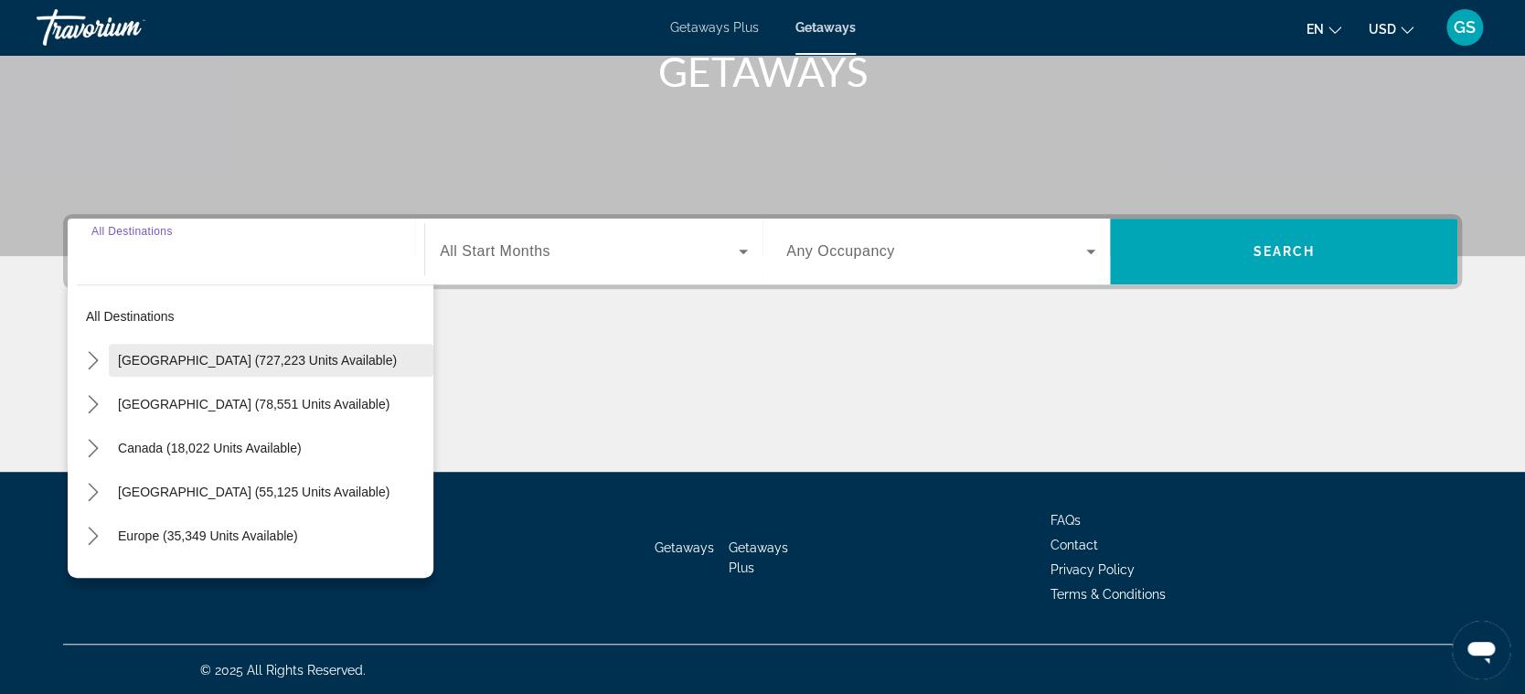
click at [281, 362] on span "[GEOGRAPHIC_DATA] (727,223 units available)" at bounding box center [257, 360] width 279 height 15
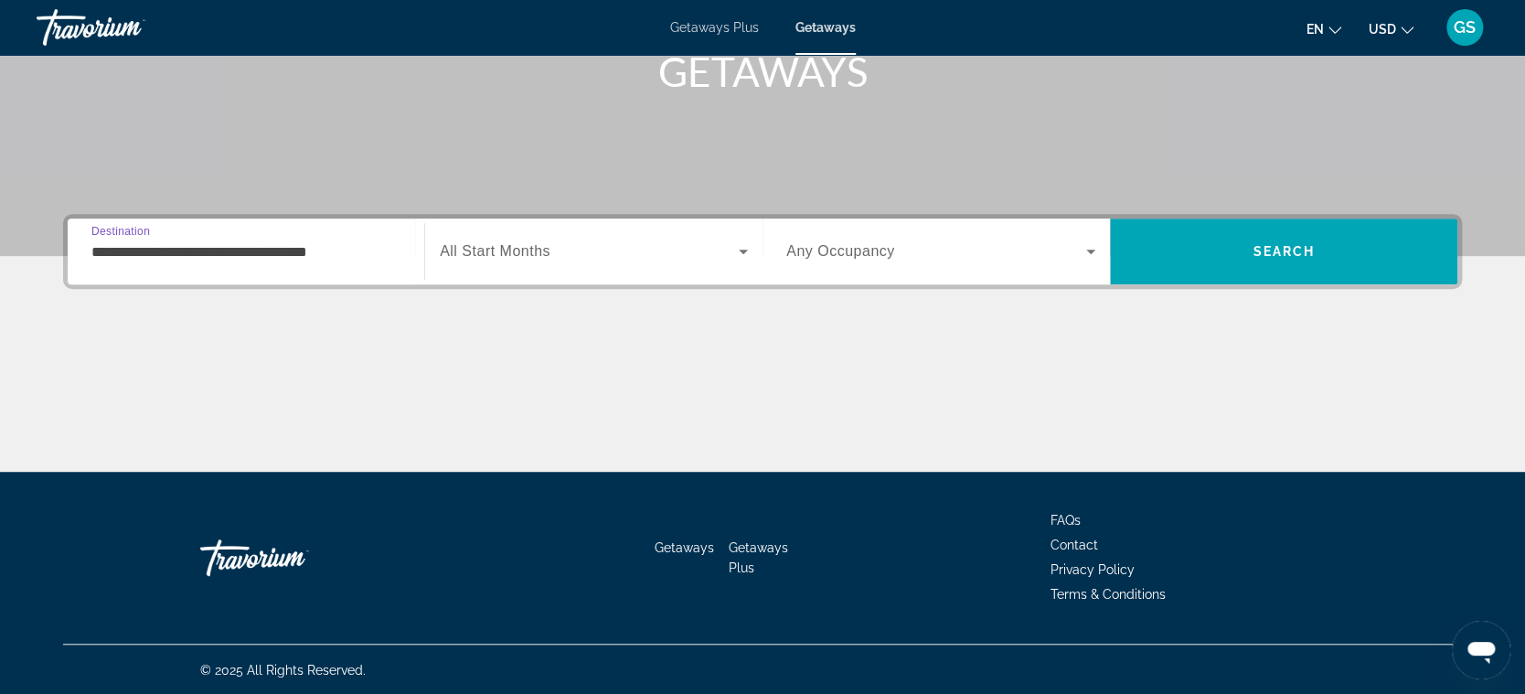
click at [339, 231] on div "**********" at bounding box center [245, 252] width 309 height 52
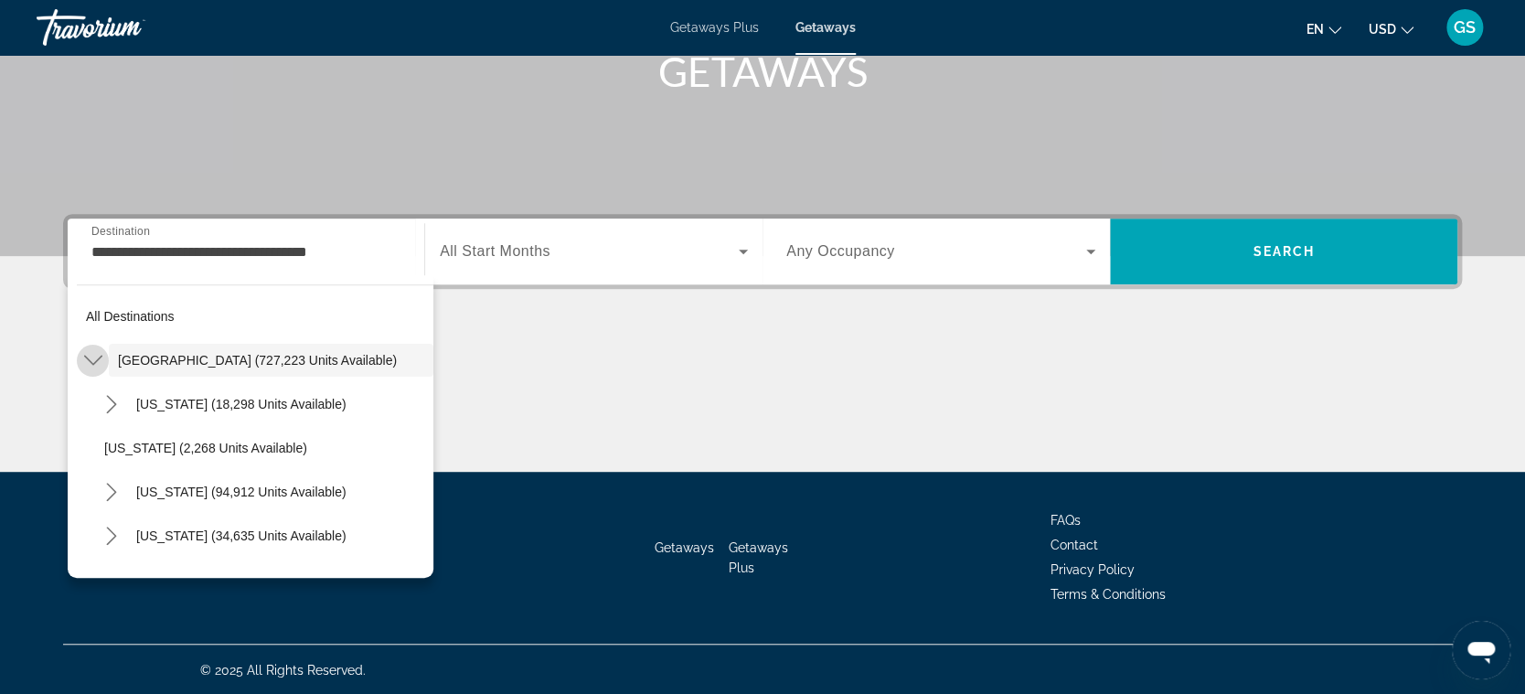
click at [91, 348] on mat-icon "Toggle United States (727,223 units available) submenu" at bounding box center [93, 361] width 32 height 32
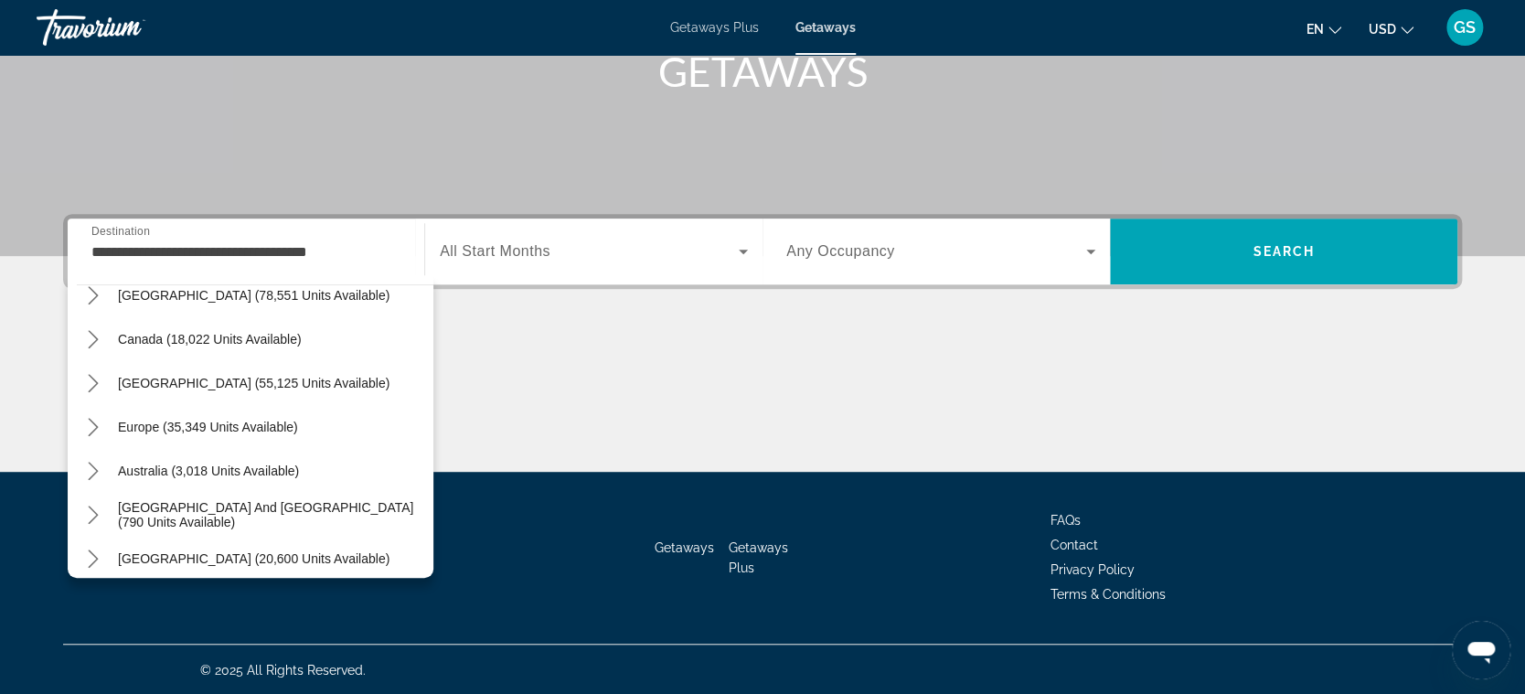
scroll to position [102, 0]
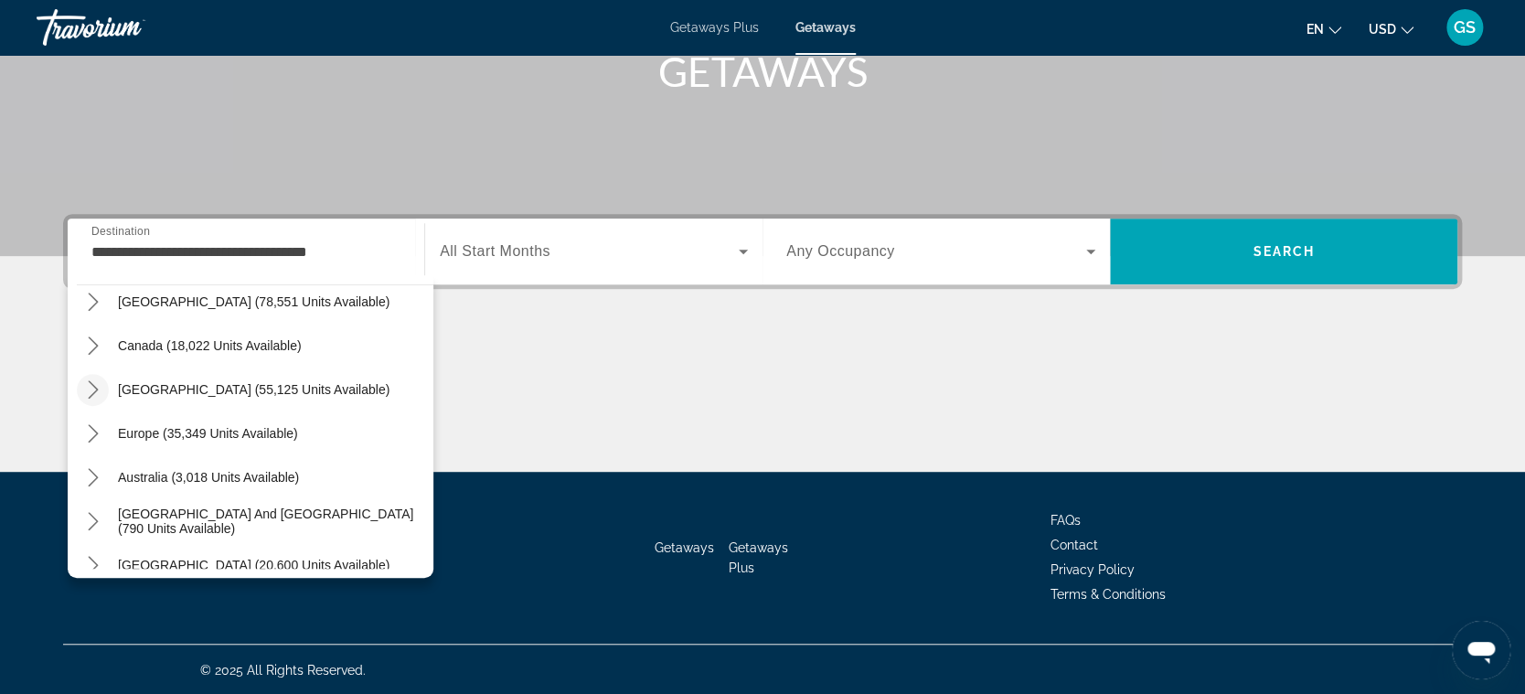
click at [94, 388] on icon "Toggle Caribbean & Atlantic Islands (55,125 units available) submenu" at bounding box center [93, 389] width 10 height 18
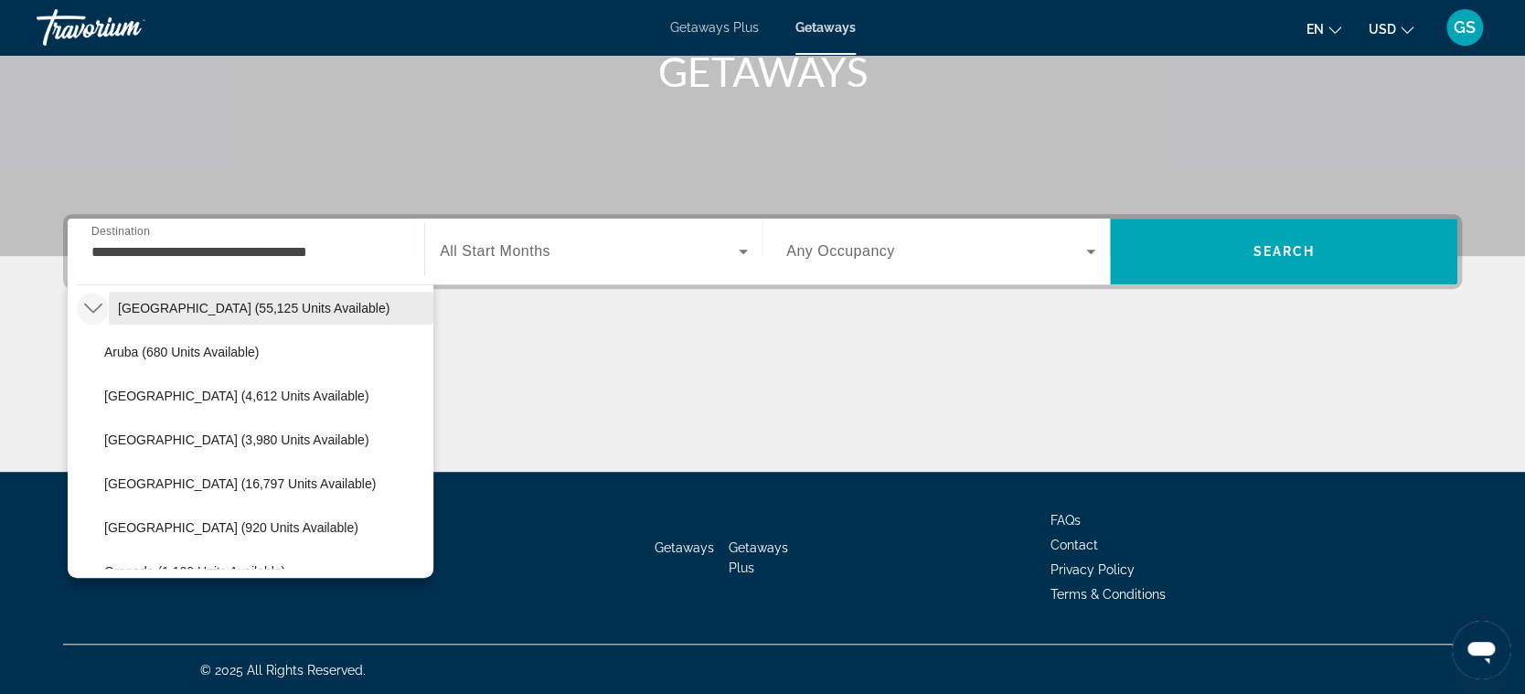
click at [191, 289] on span "Select destination: Caribbean & Atlantic Islands (55,125 units available)" at bounding box center [271, 308] width 325 height 44
type input "**********"
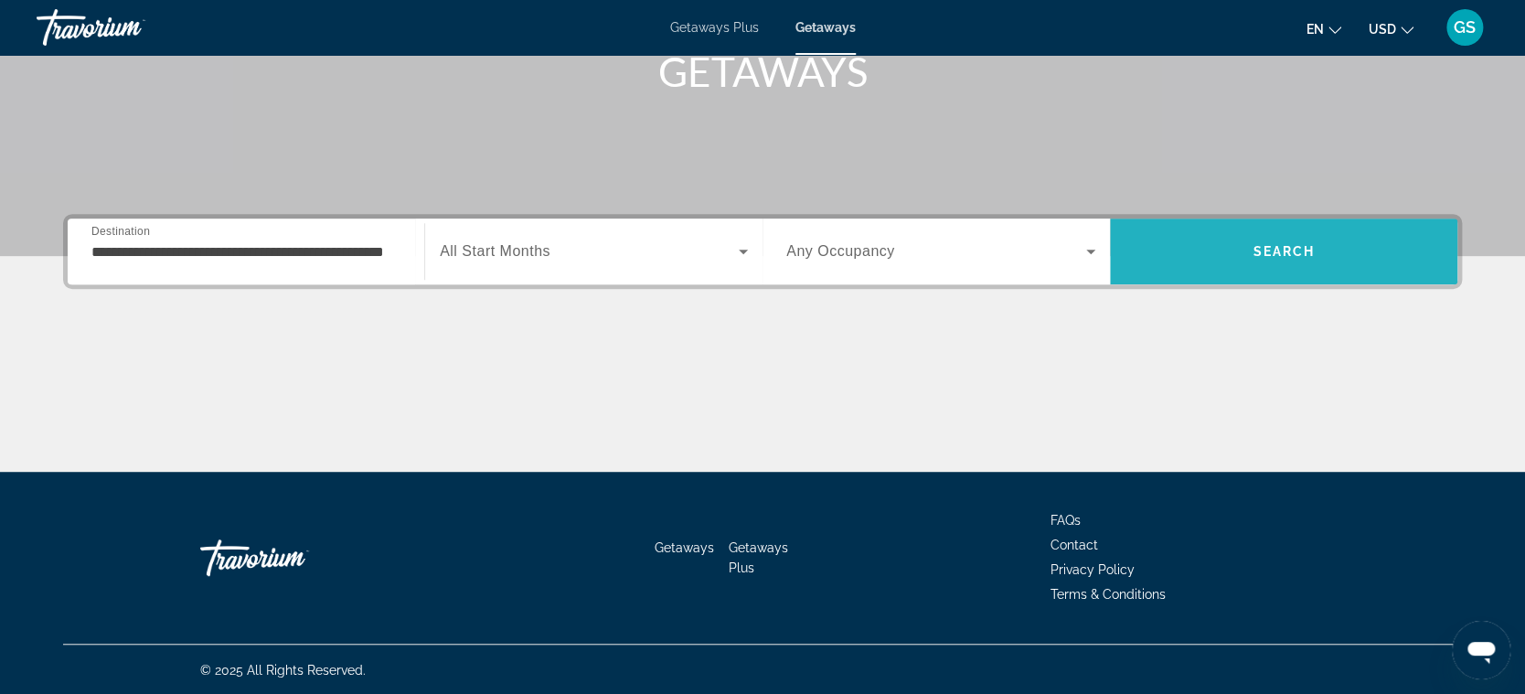
click at [1252, 262] on span "Search" at bounding box center [1283, 252] width 347 height 44
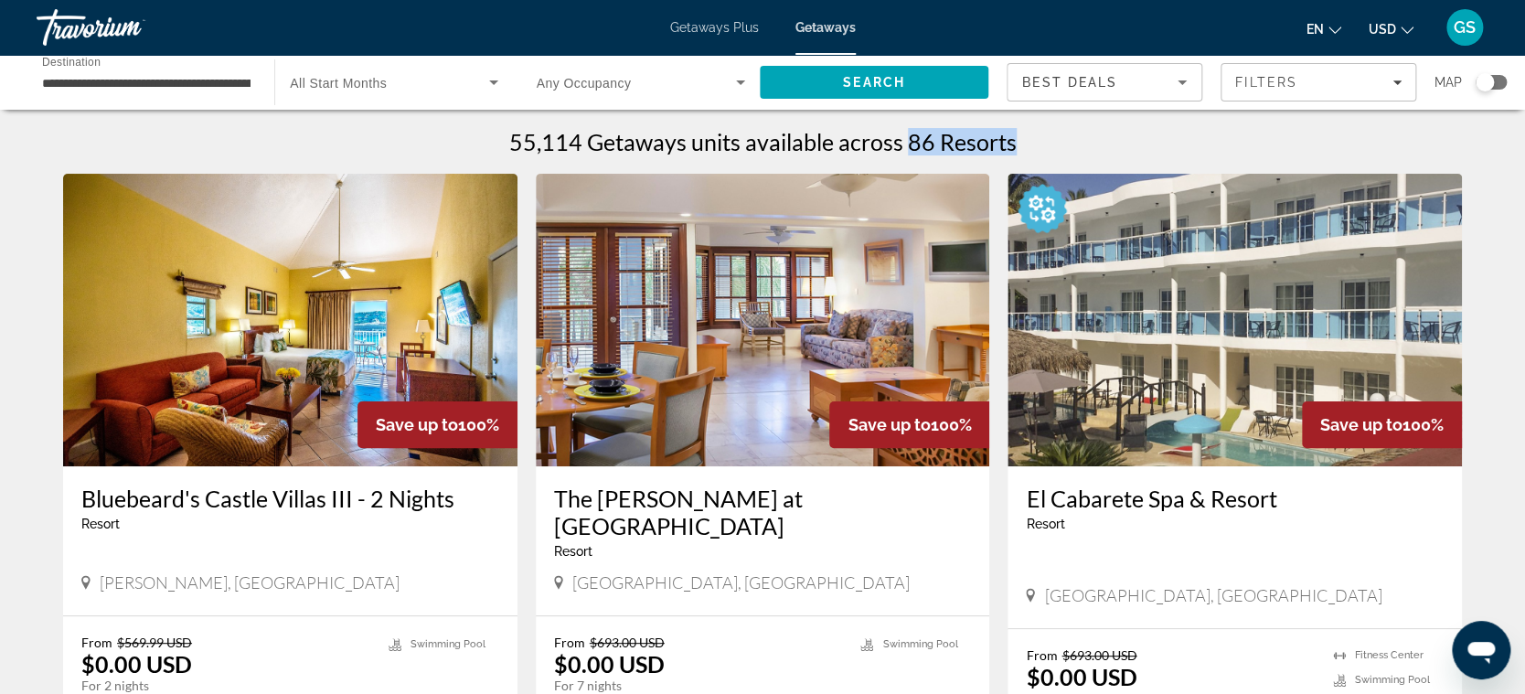
drag, startPoint x: 907, startPoint y: 144, endPoint x: 1010, endPoint y: 144, distance: 102.4
click at [1010, 144] on h1 "55,114 Getaways units available across 86 Resorts" at bounding box center [763, 141] width 508 height 27
drag, startPoint x: 512, startPoint y: 145, endPoint x: 600, endPoint y: 137, distance: 88.2
click at [600, 137] on h1 "55,114 Getaways units available across 86 Resorts" at bounding box center [763, 141] width 508 height 27
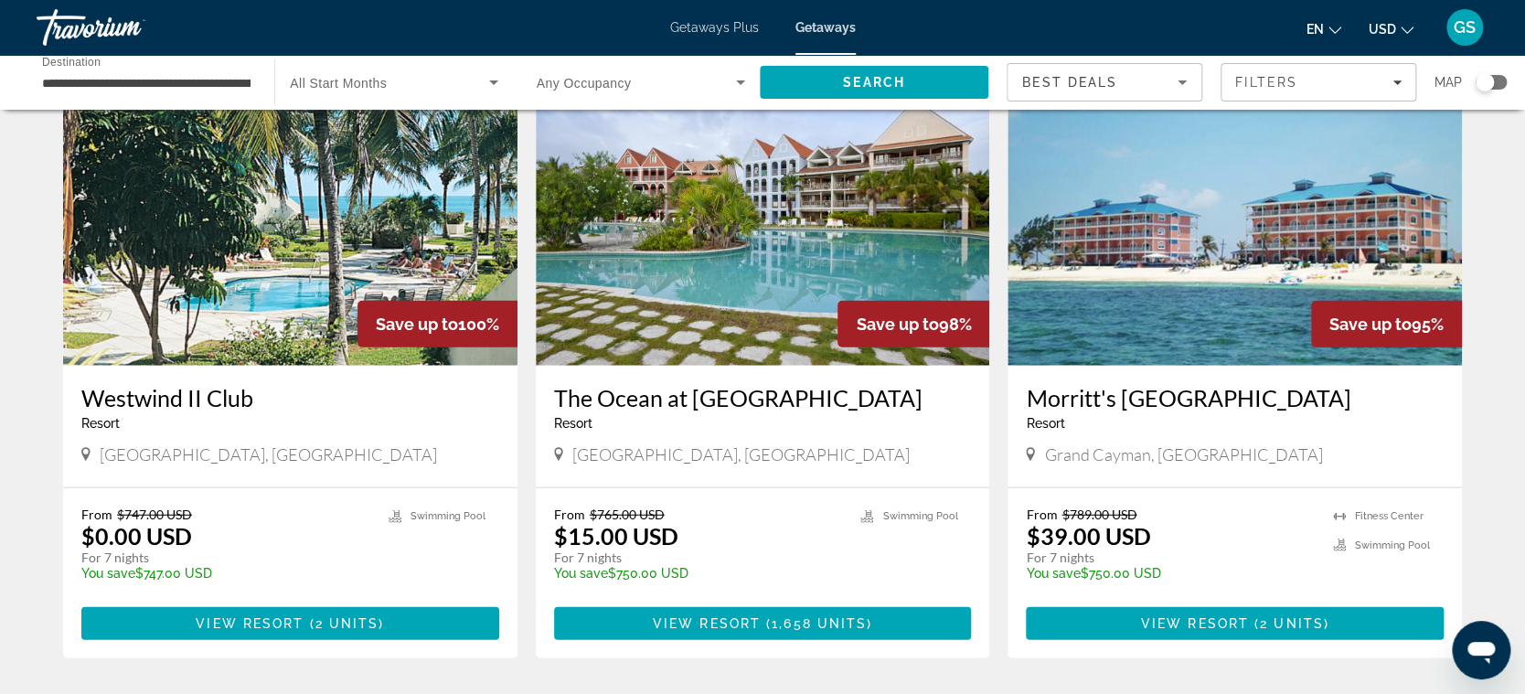
scroll to position [2040, 0]
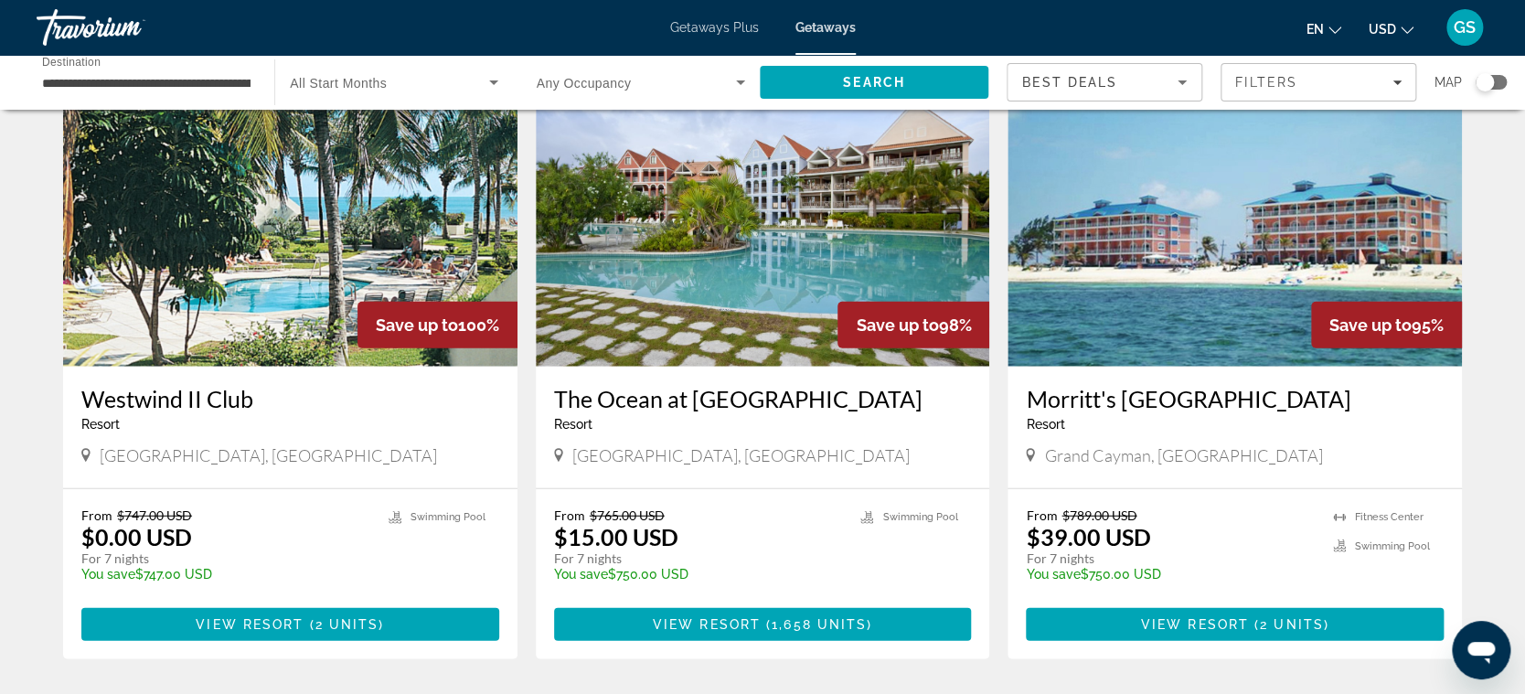
click at [241, 291] on img "Main content" at bounding box center [290, 220] width 454 height 293
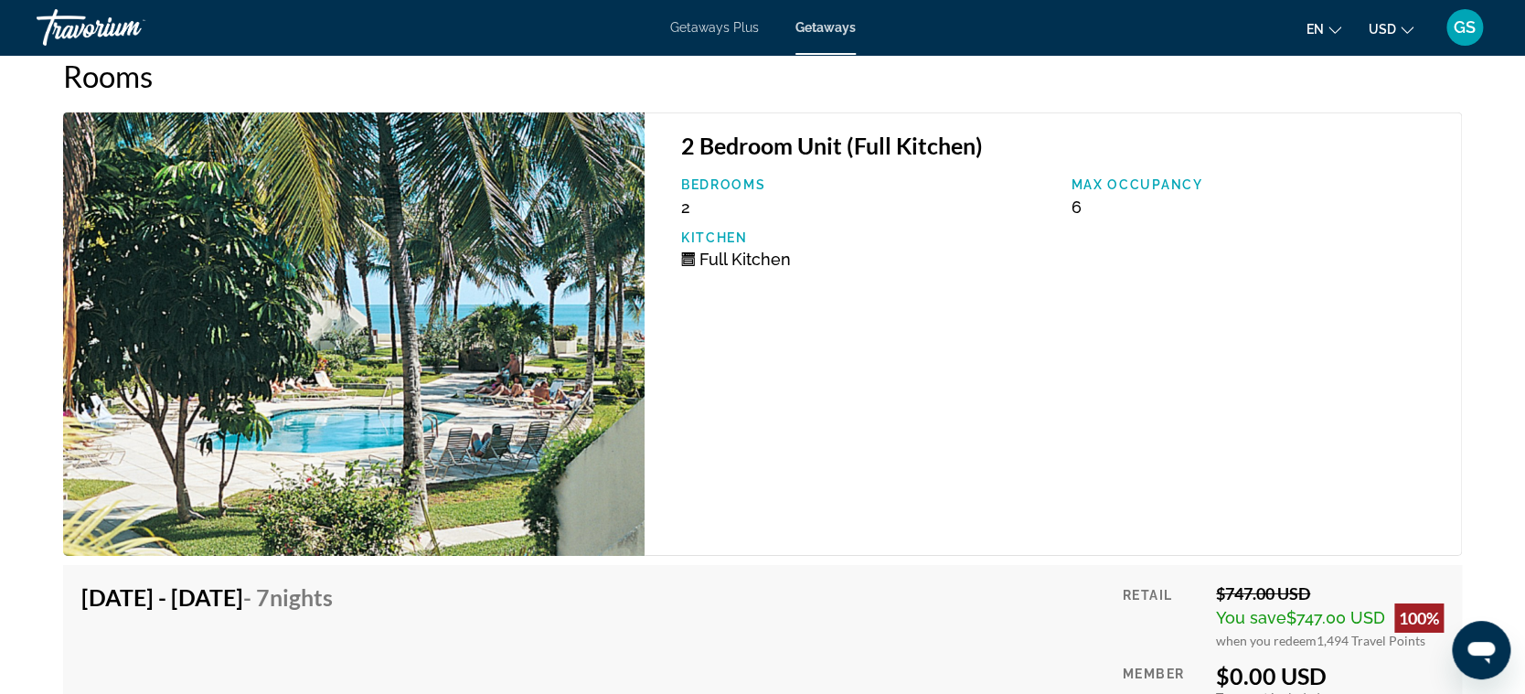
scroll to position [2882, 0]
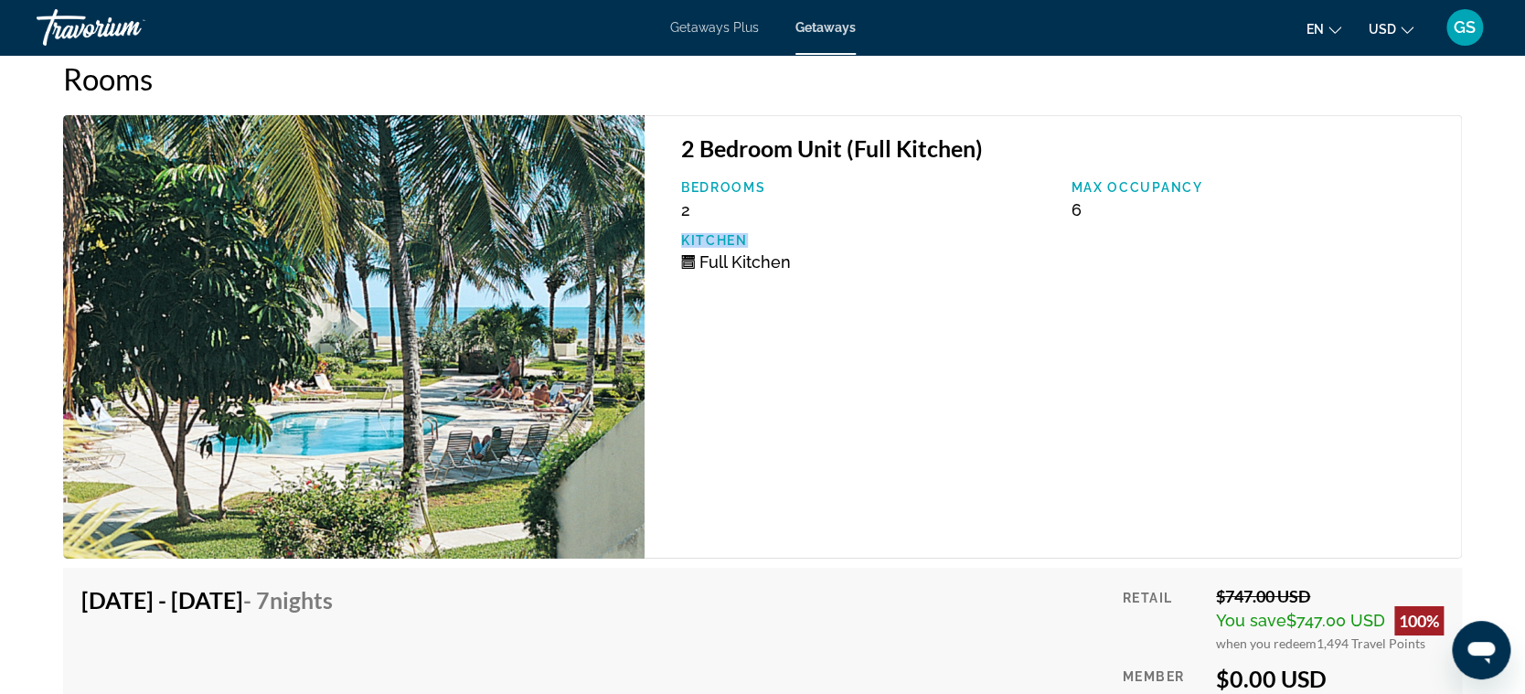
drag, startPoint x: 1053, startPoint y: 240, endPoint x: 971, endPoint y: 260, distance: 84.7
click at [1087, 225] on div "Bedrooms 2 Max Occupancy 6 Kitchen Full Kitchen" at bounding box center [1062, 232] width 780 height 105
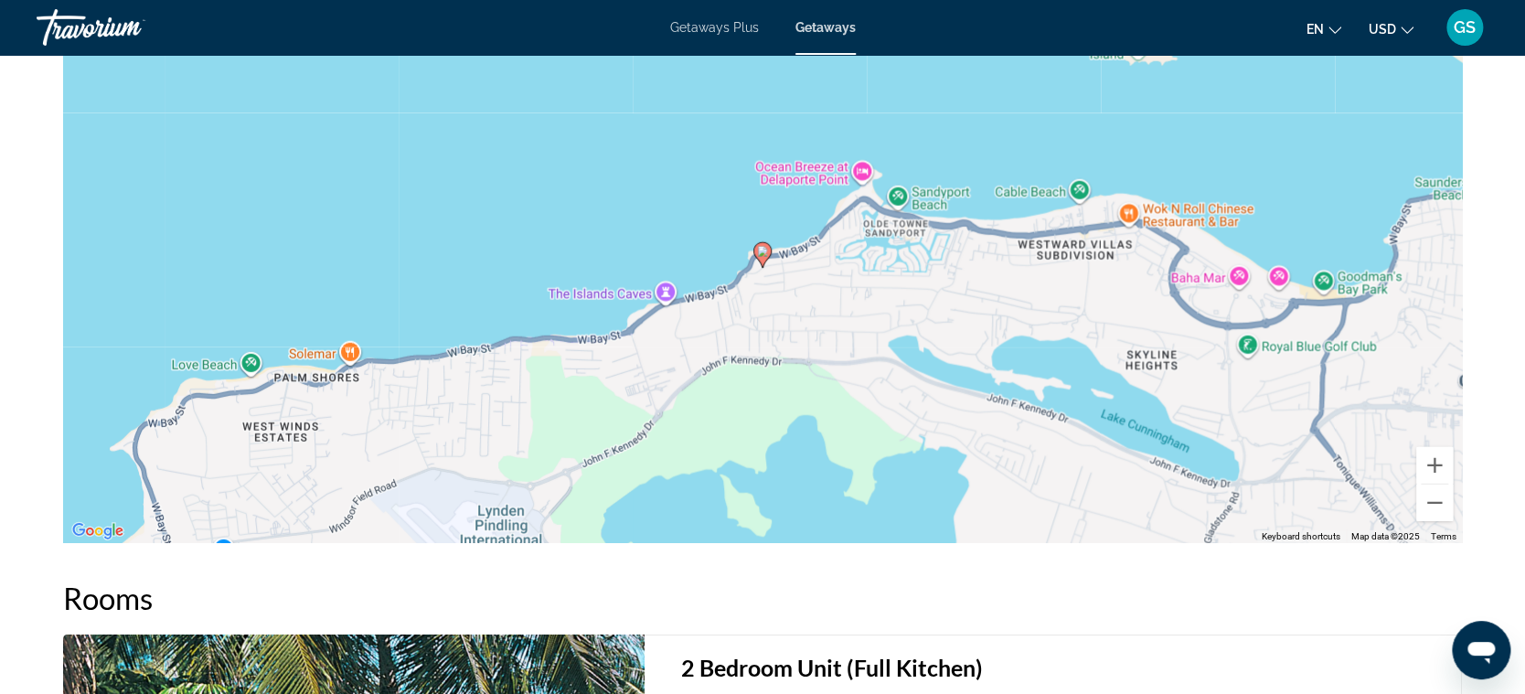
scroll to position [1996, 0]
